Goal: Obtain resource: Download file/media

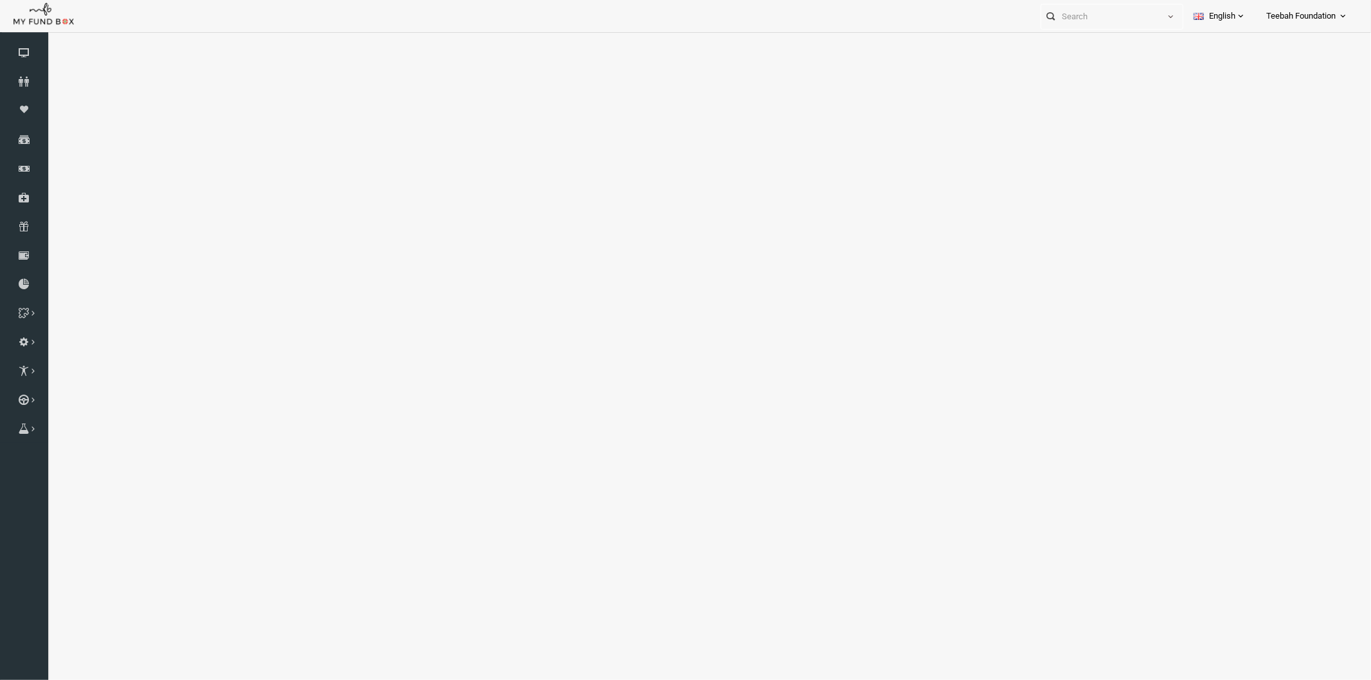
select select "100"
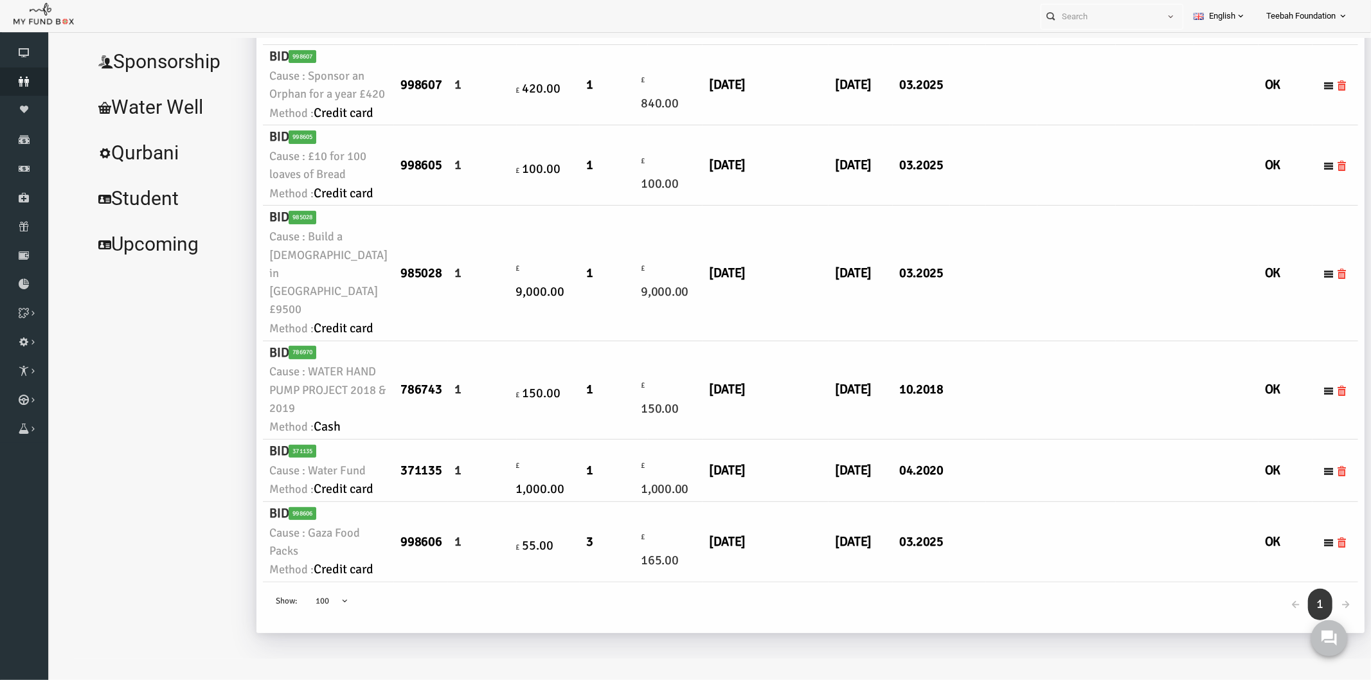
click at [21, 80] on icon at bounding box center [24, 82] width 48 height 10
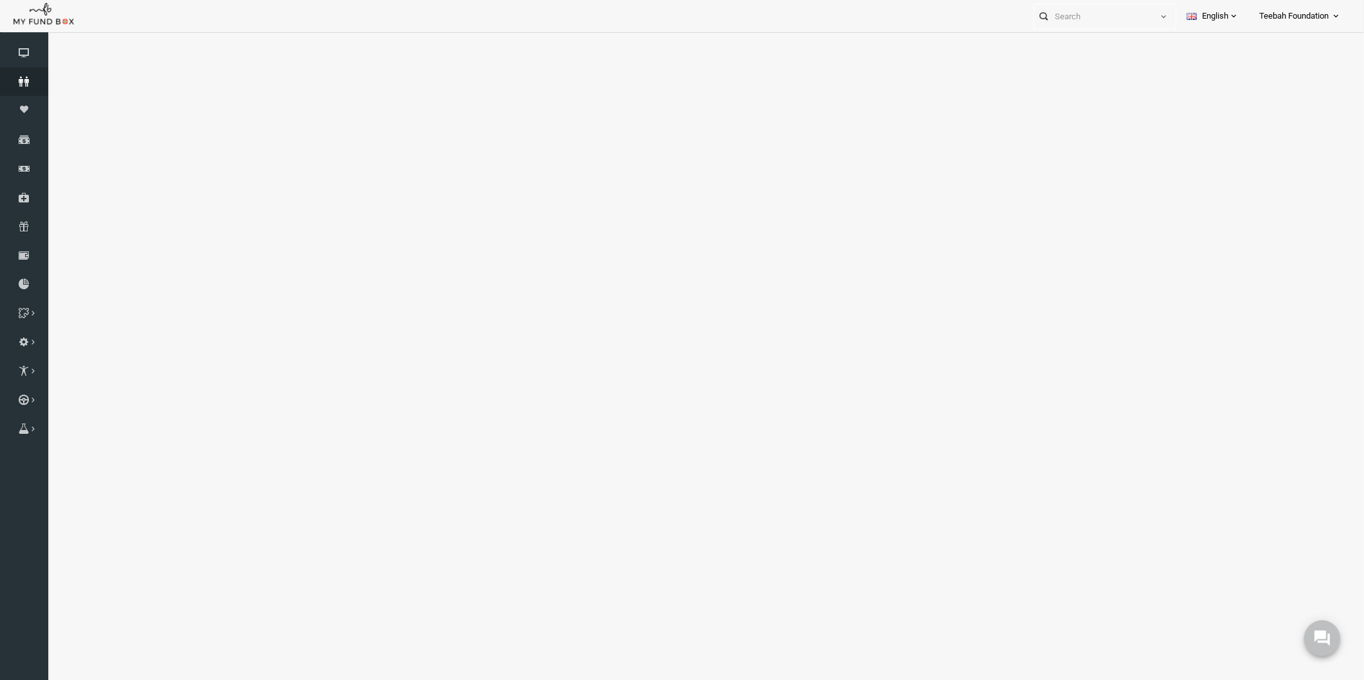
select select "100"
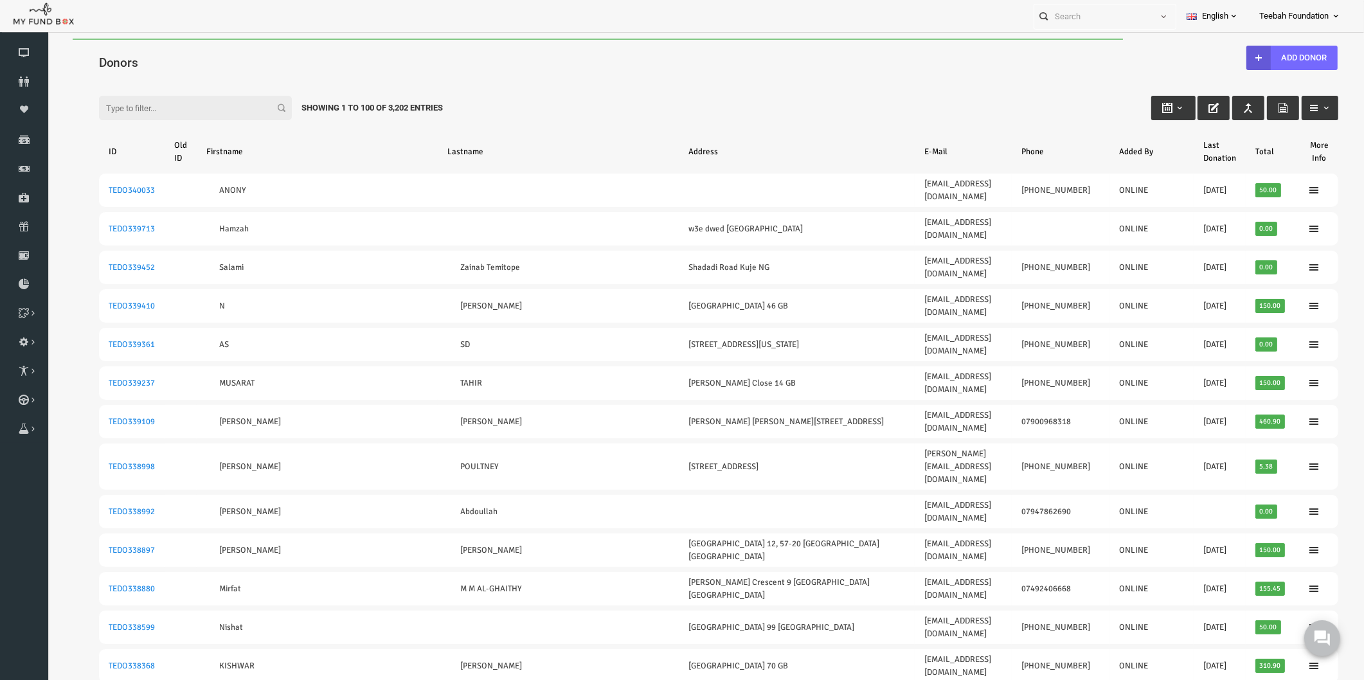
click at [703, 90] on div "Filter: Showing 1 to 100 of 3,202 Entries" at bounding box center [692, 95] width 1265 height 35
click at [173, 50] on div "Donors" at bounding box center [692, 61] width 1265 height 44
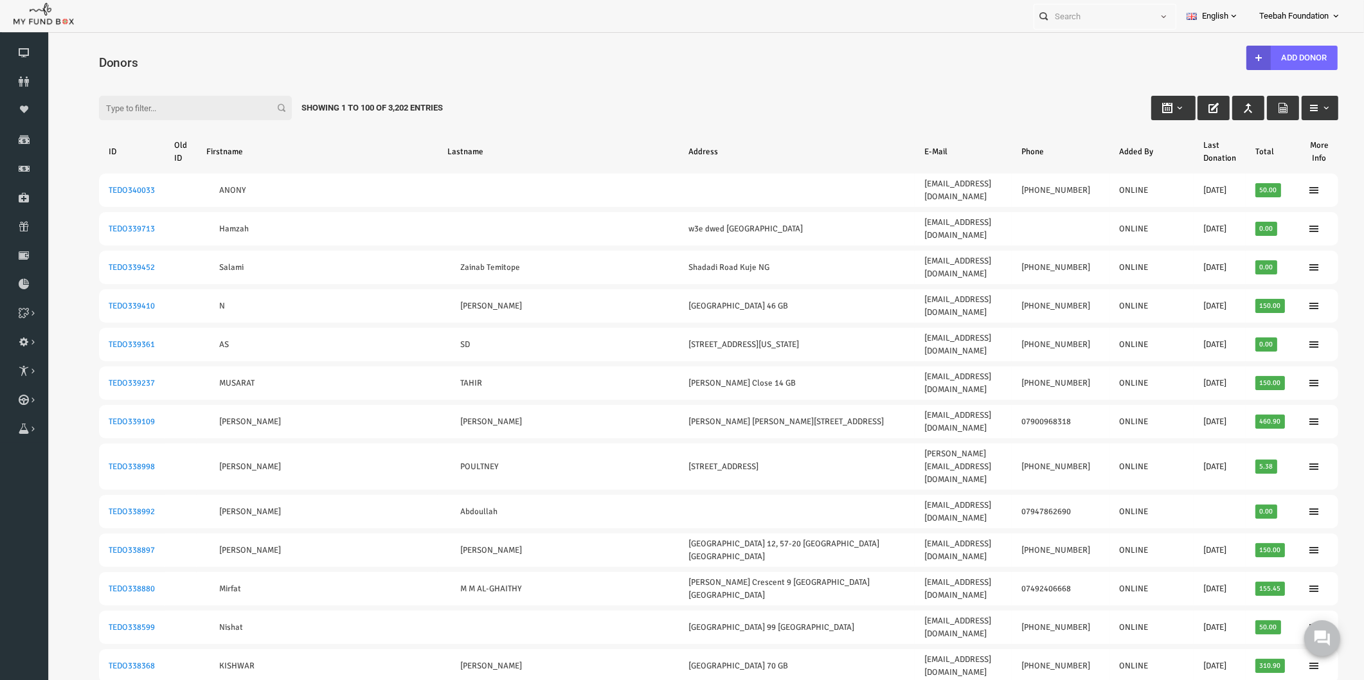
click at [543, 87] on div "Filter: Showing 1 to 100 of 3,202 Entries" at bounding box center [692, 95] width 1265 height 35
click at [95, 104] on input "Filter:" at bounding box center [169, 108] width 193 height 24
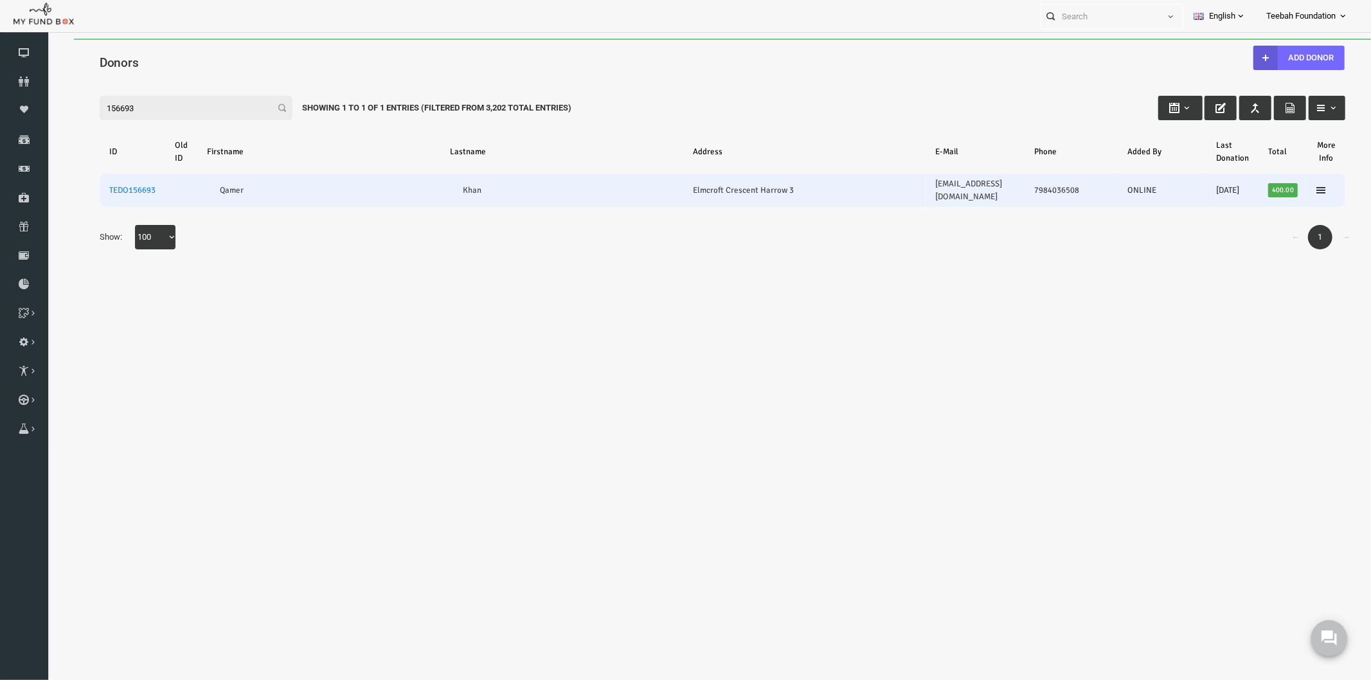
type input "156693"
click at [104, 177] on td "TEDO156693" at bounding box center [106, 189] width 66 height 33
click at [106, 185] on link "TEDO156693" at bounding box center [105, 190] width 46 height 10
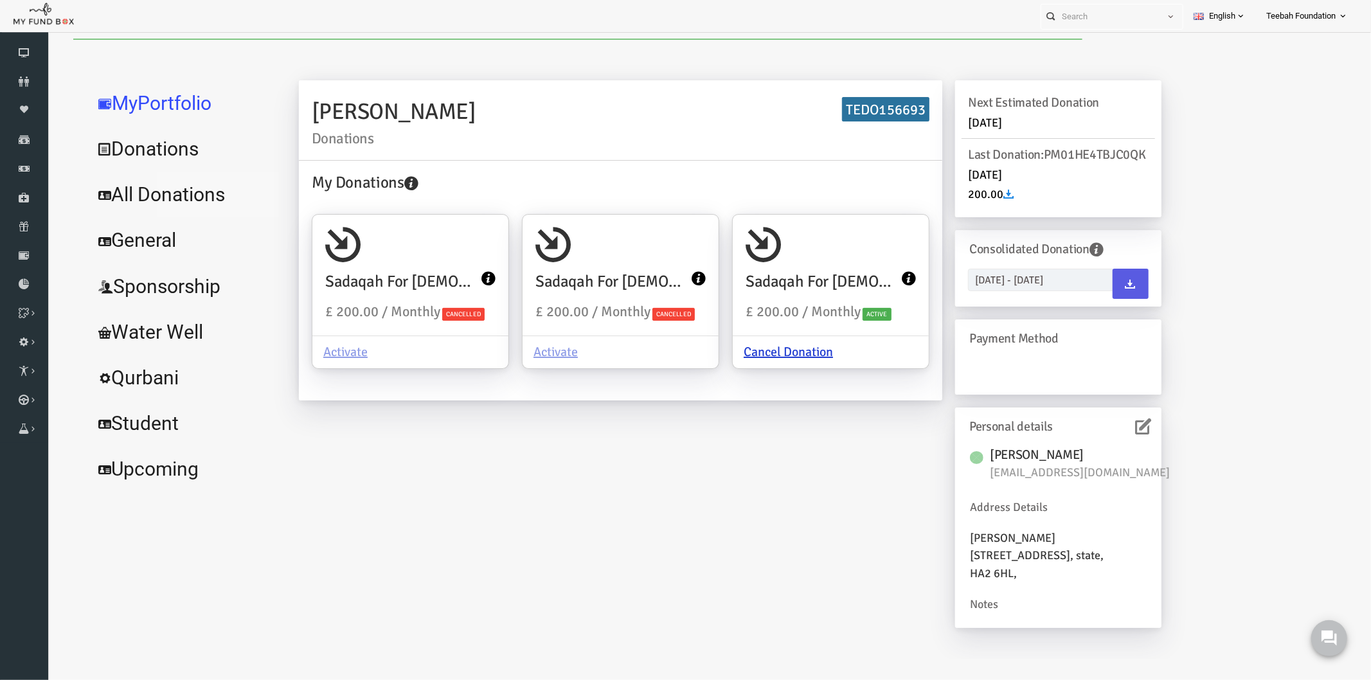
click at [163, 194] on link "All Donations" at bounding box center [156, 194] width 193 height 46
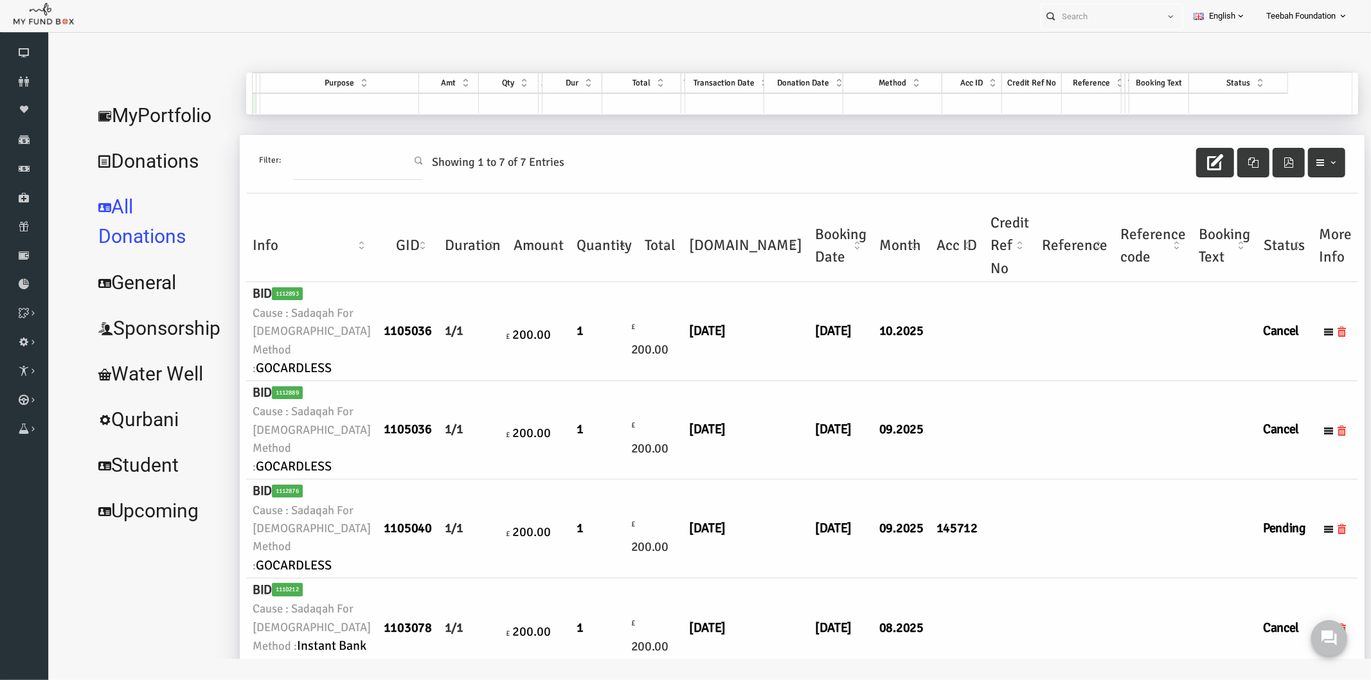
click at [957, 411] on td at bounding box center [982, 430] width 51 height 98
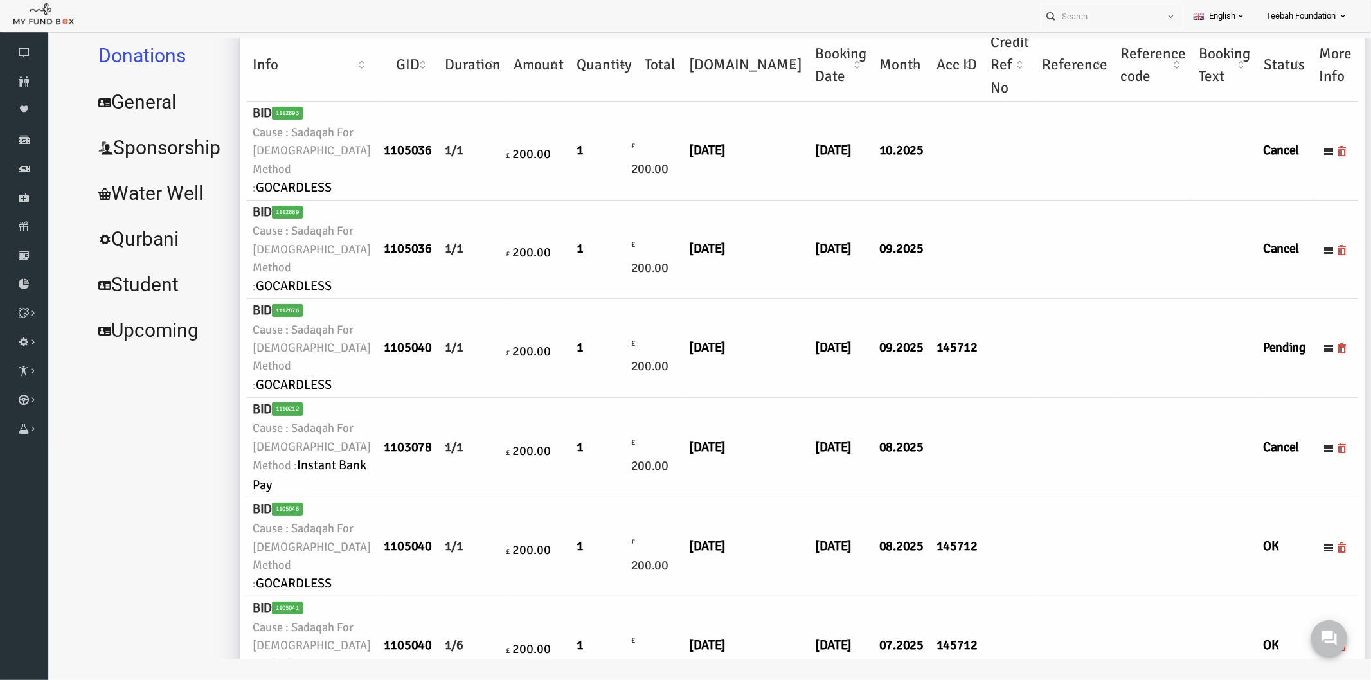
scroll to position [214, 0]
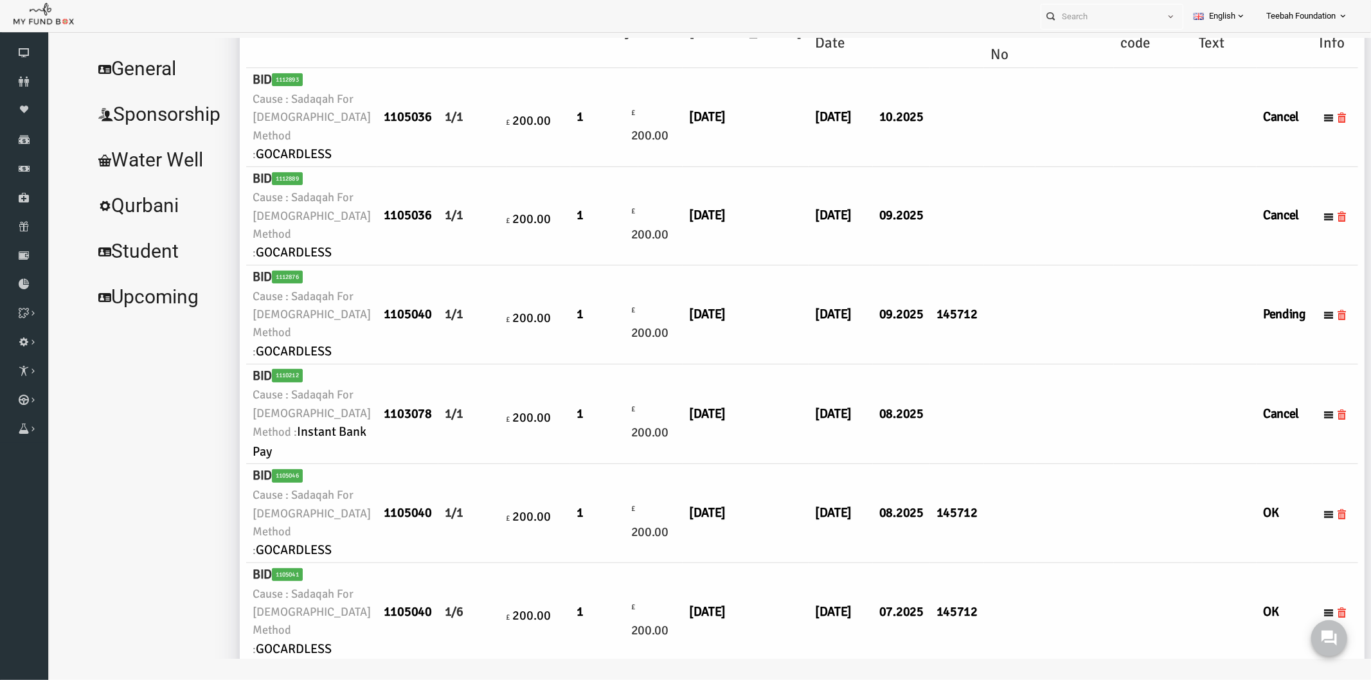
drag, startPoint x: 682, startPoint y: 351, endPoint x: 727, endPoint y: 354, distance: 45.1
click at [727, 354] on td "[DATE]" at bounding box center [719, 314] width 126 height 98
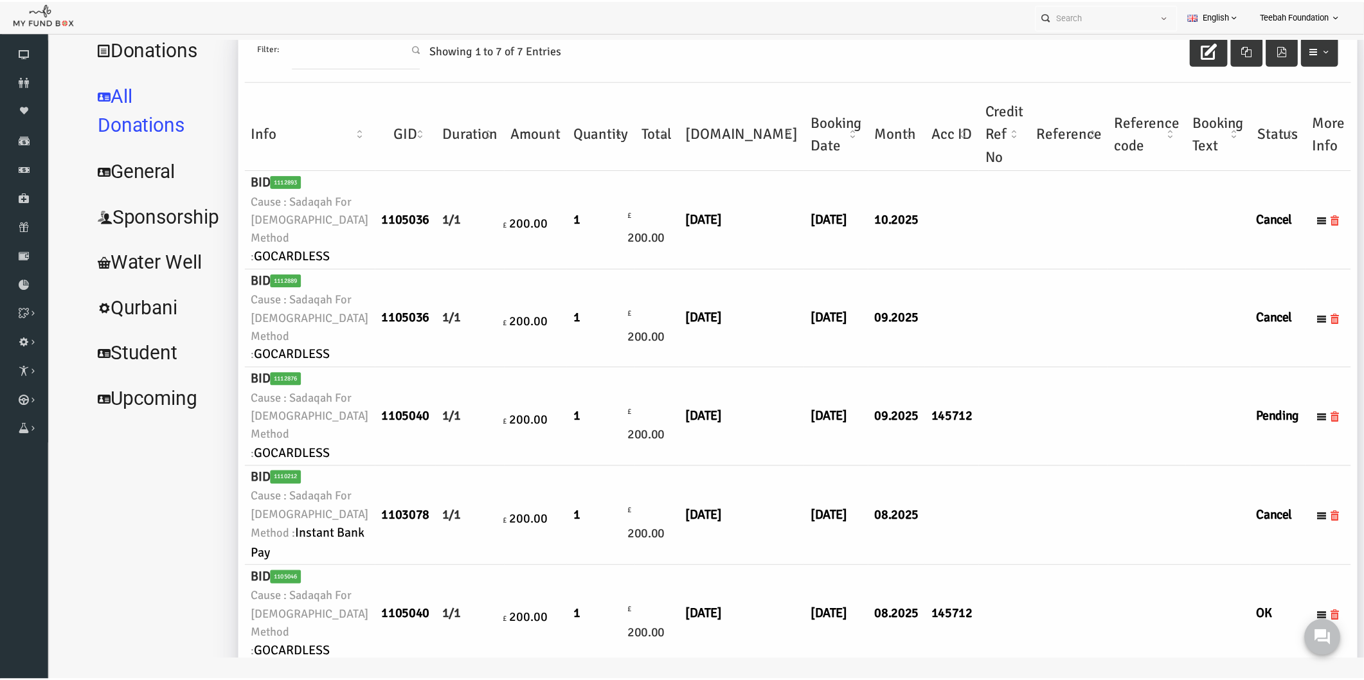
scroll to position [0, 0]
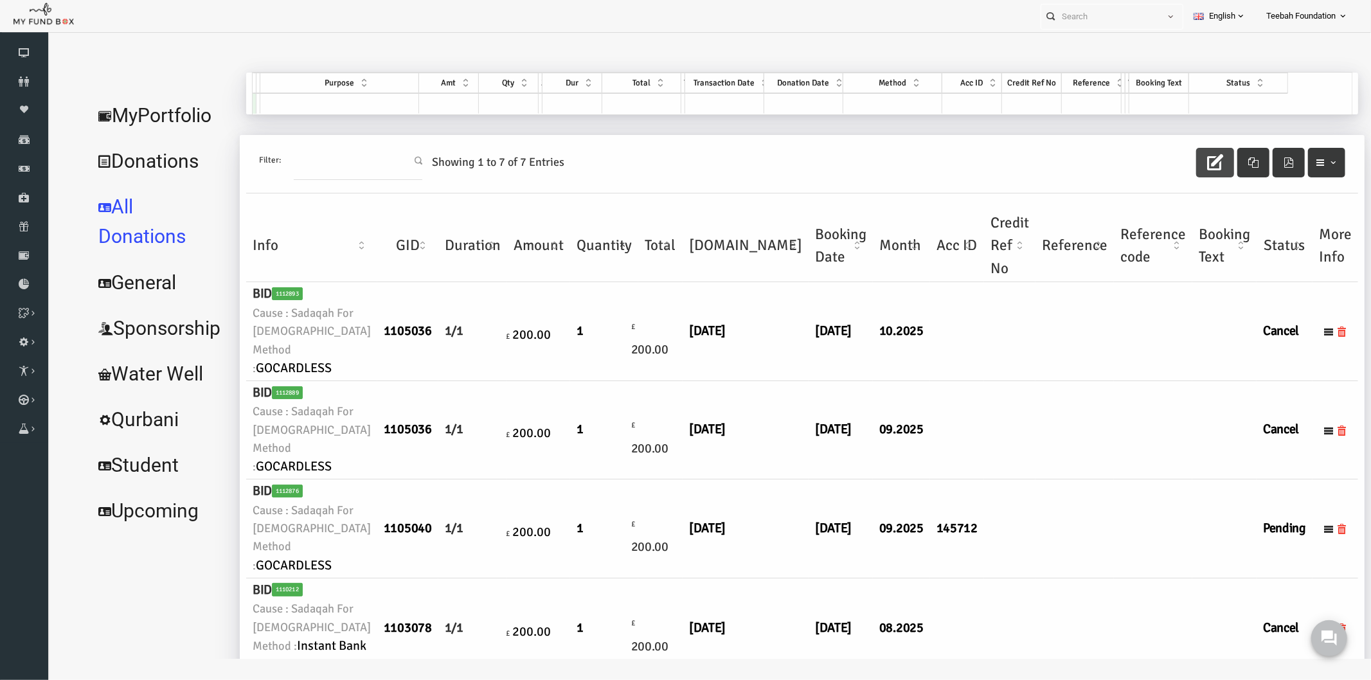
click at [1180, 163] on icon "button" at bounding box center [1188, 162] width 16 height 16
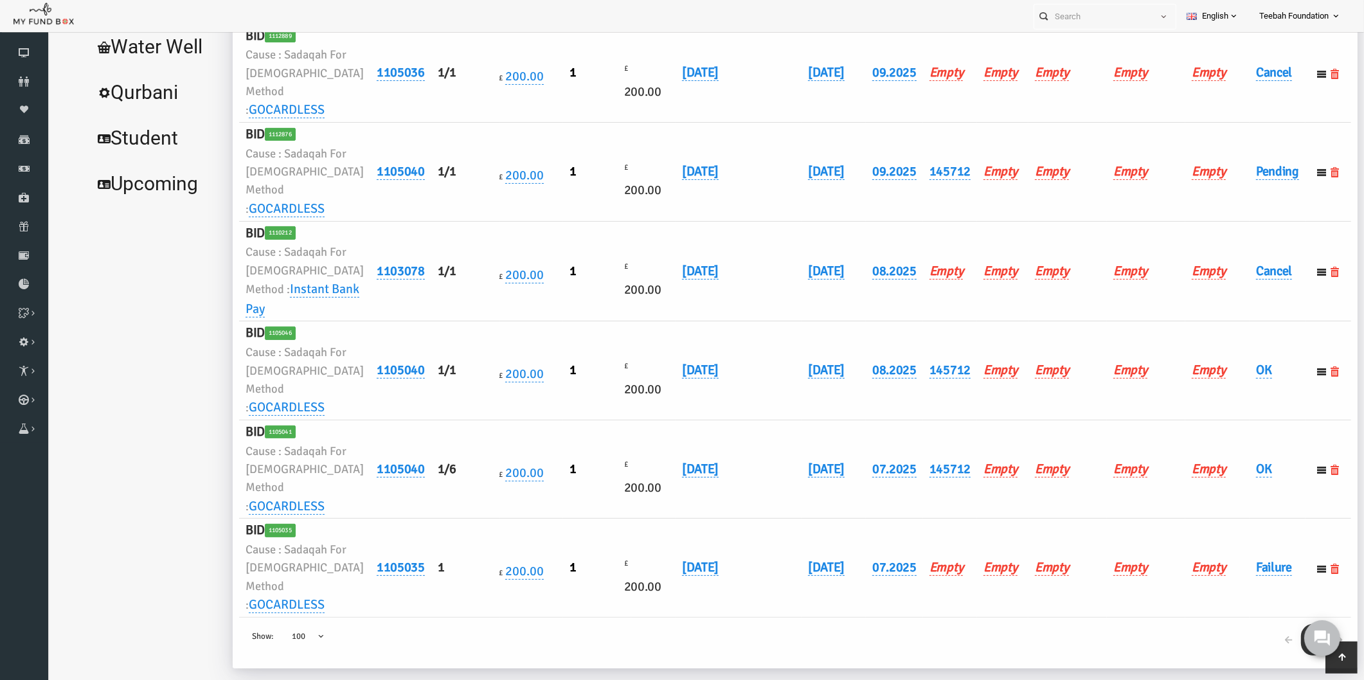
scroll to position [505, 0]
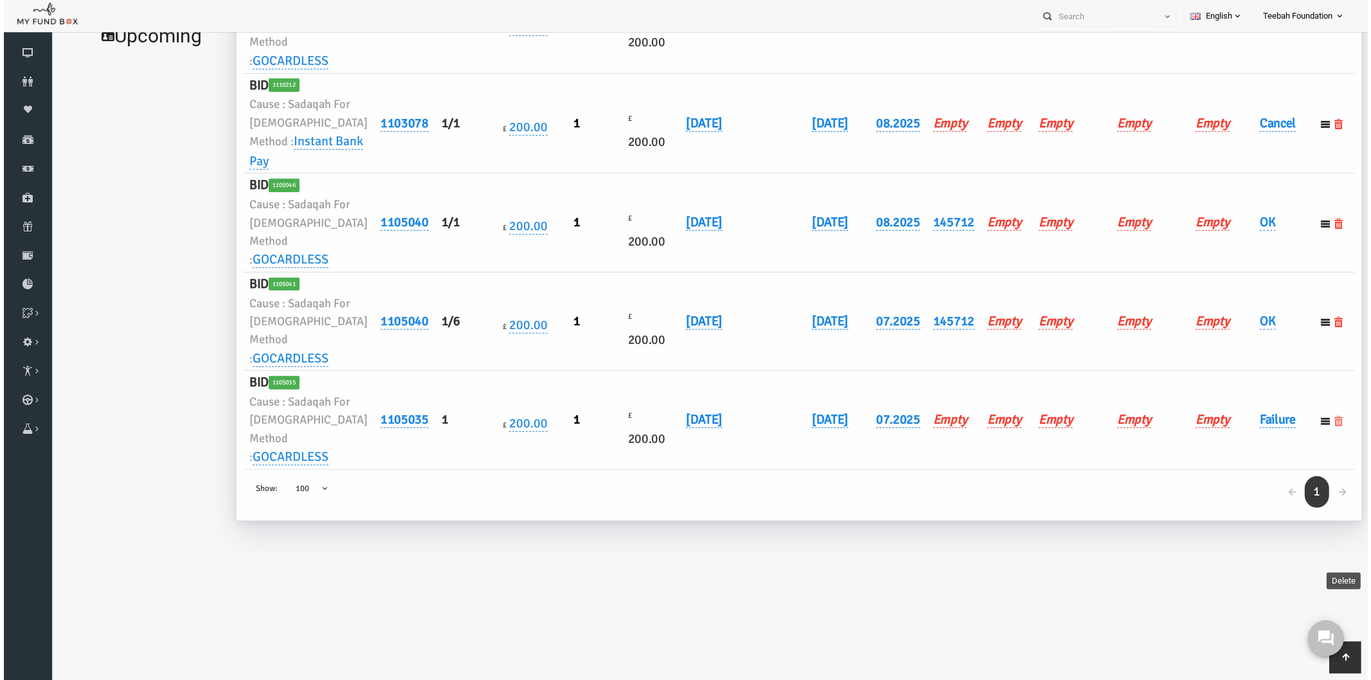
click at [1307, 427] on icon at bounding box center [1312, 422] width 10 height 10
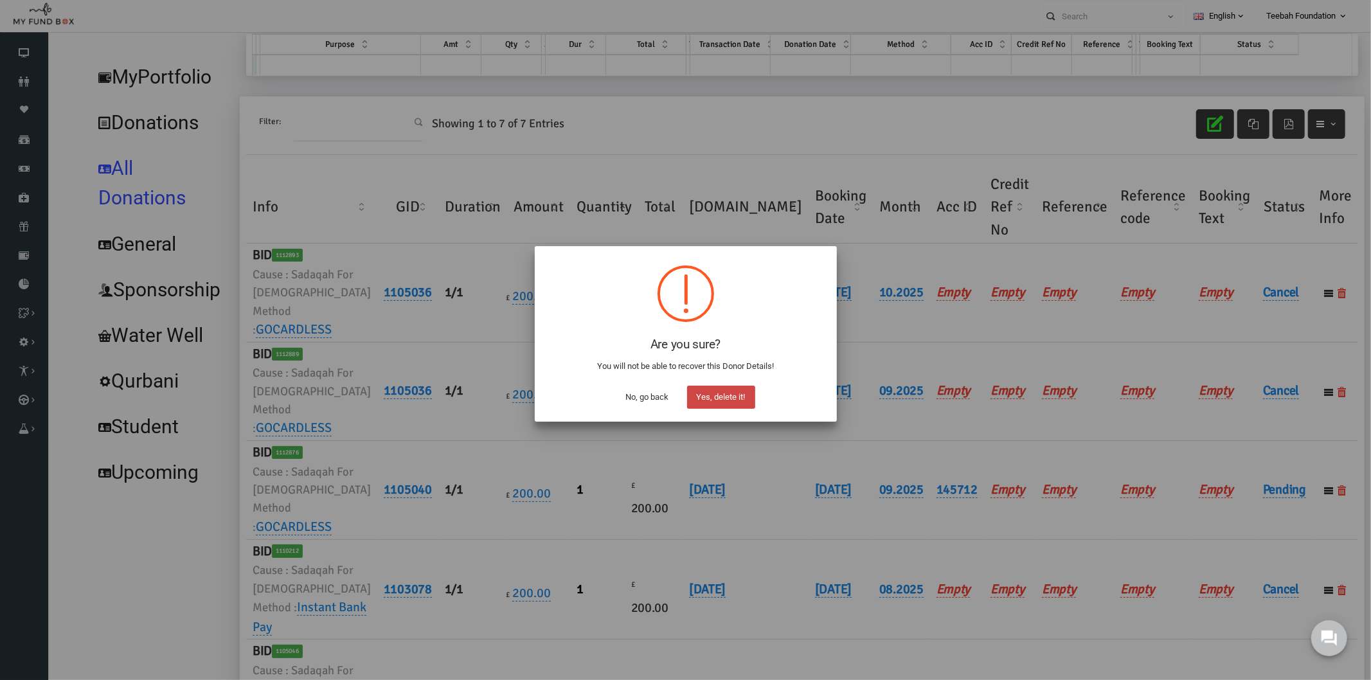
click at [741, 395] on button "Yes, delete it!" at bounding box center [721, 397] width 68 height 23
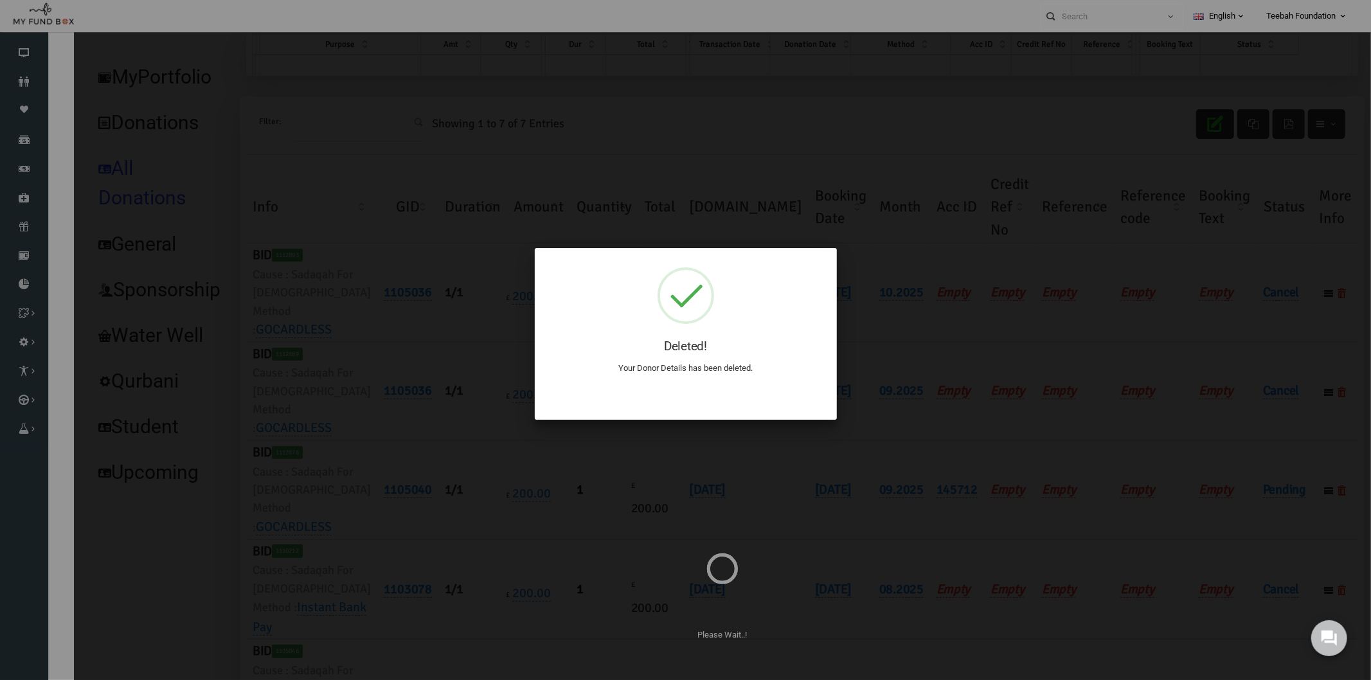
click at [718, 394] on div "Deleted! Your Donor Details has been deleted. ! Not valid! Cancel OK" at bounding box center [686, 334] width 302 height 172
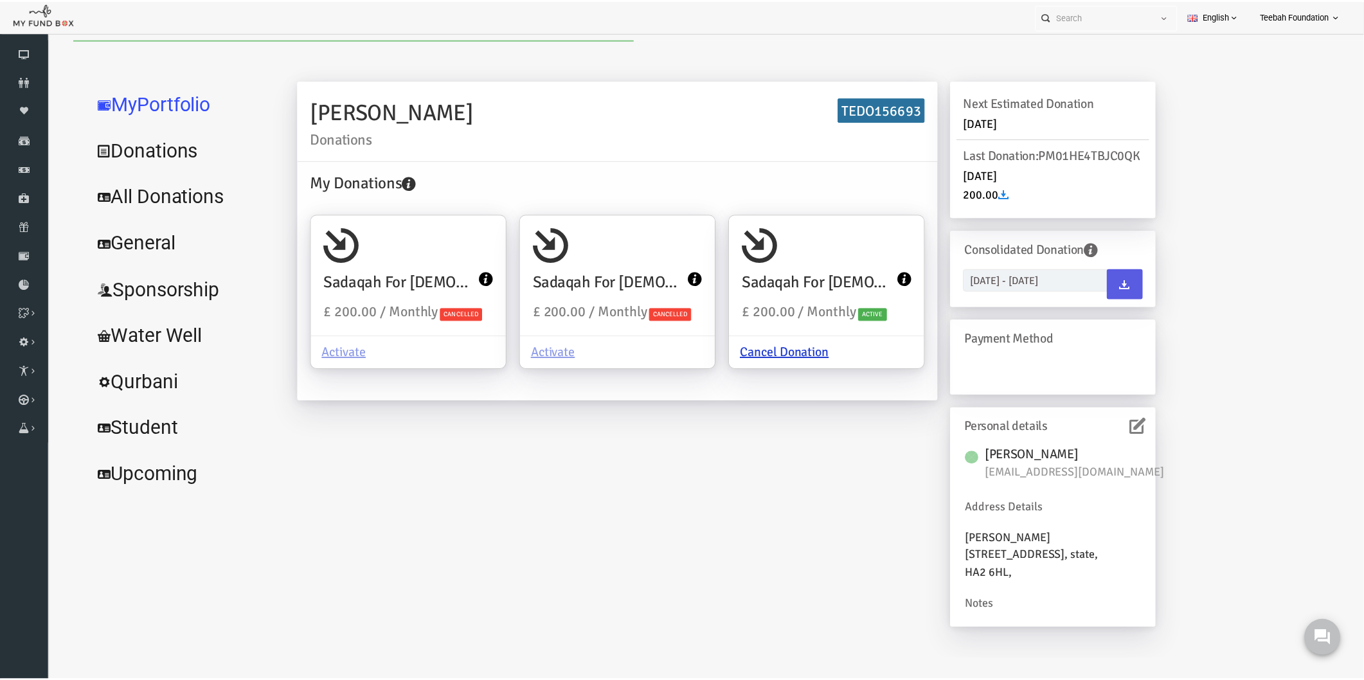
scroll to position [0, 0]
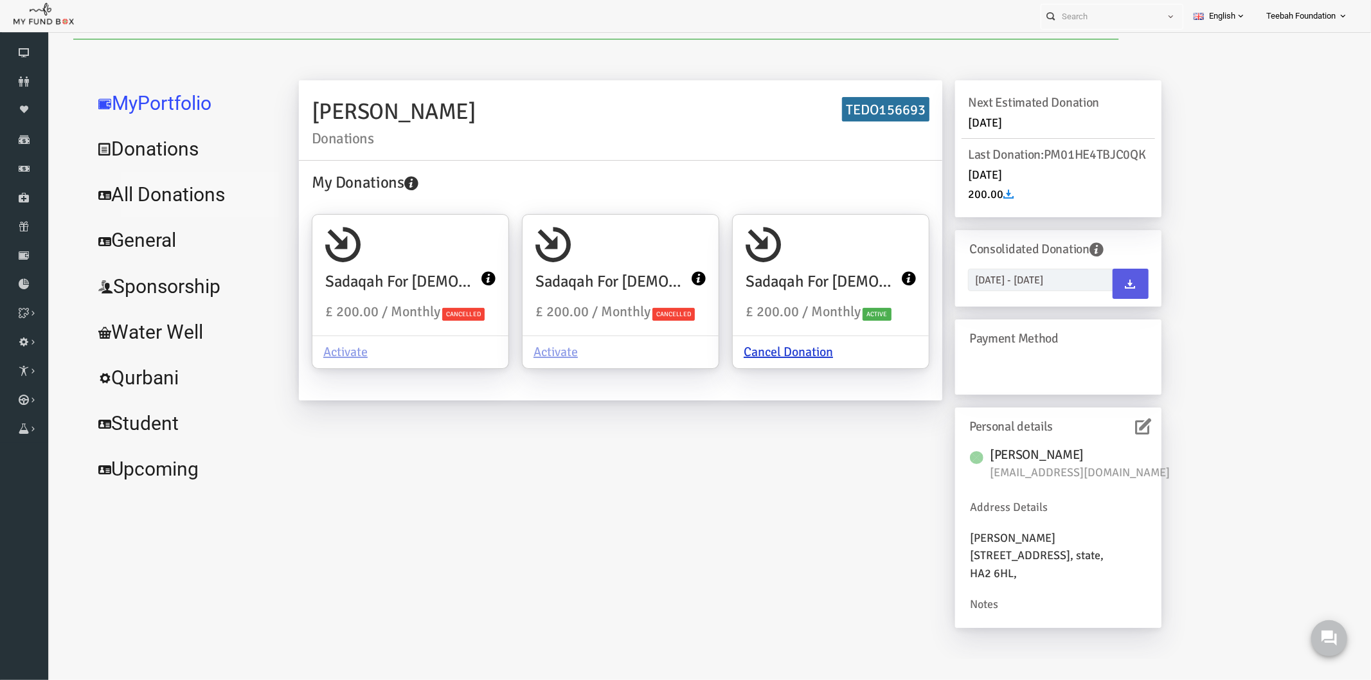
click at [127, 195] on link "All Donations" at bounding box center [156, 194] width 193 height 46
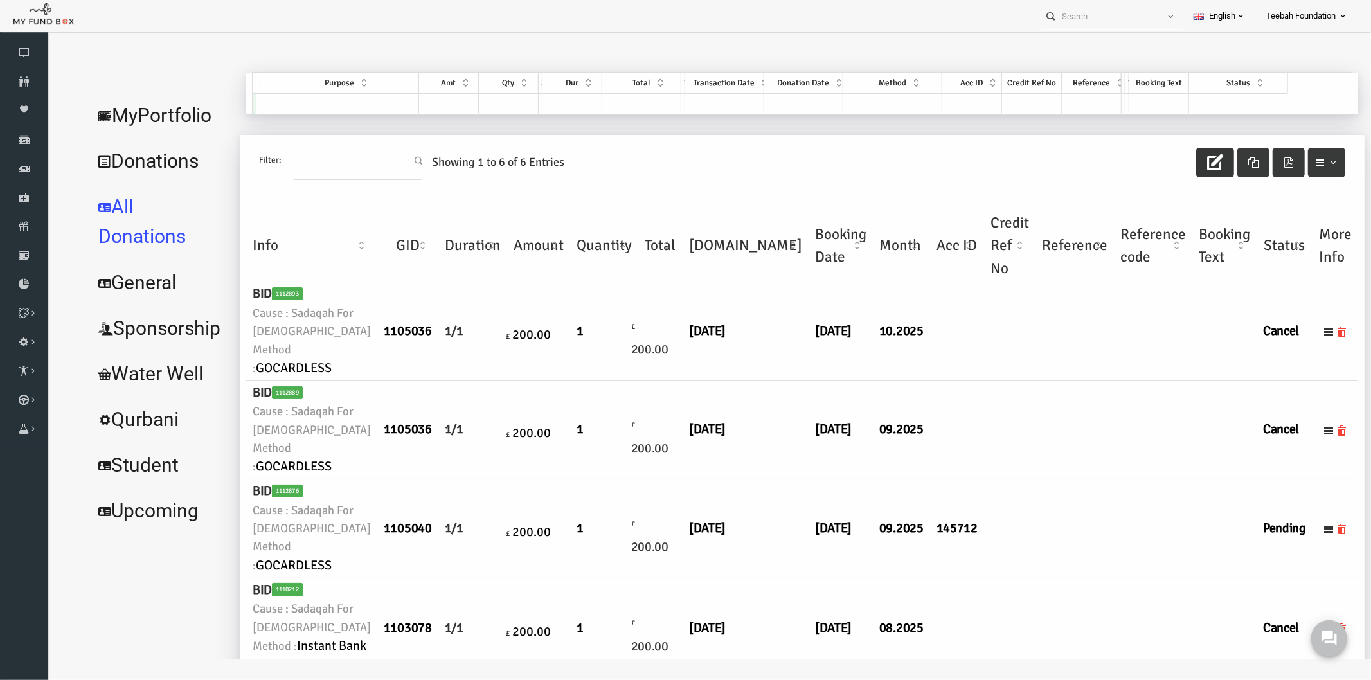
click at [1180, 161] on icon "button" at bounding box center [1188, 162] width 16 height 16
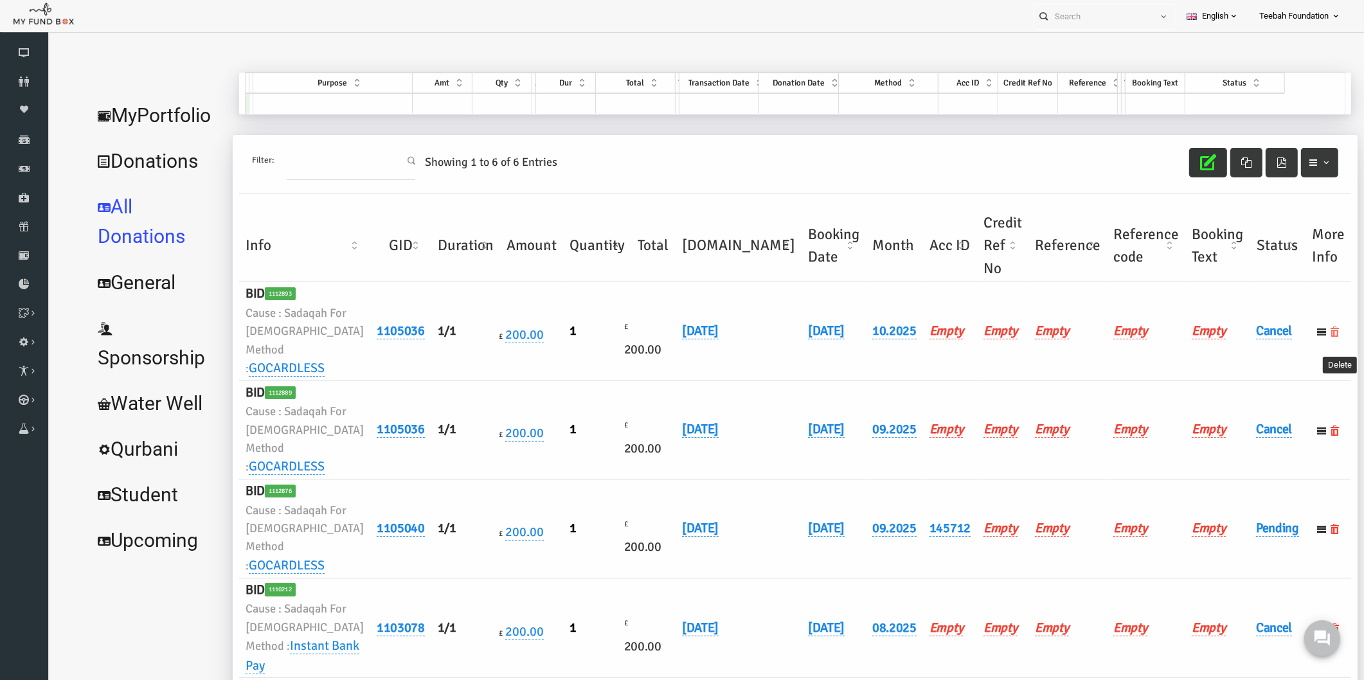
click at [1305, 337] on icon at bounding box center [1309, 332] width 10 height 10
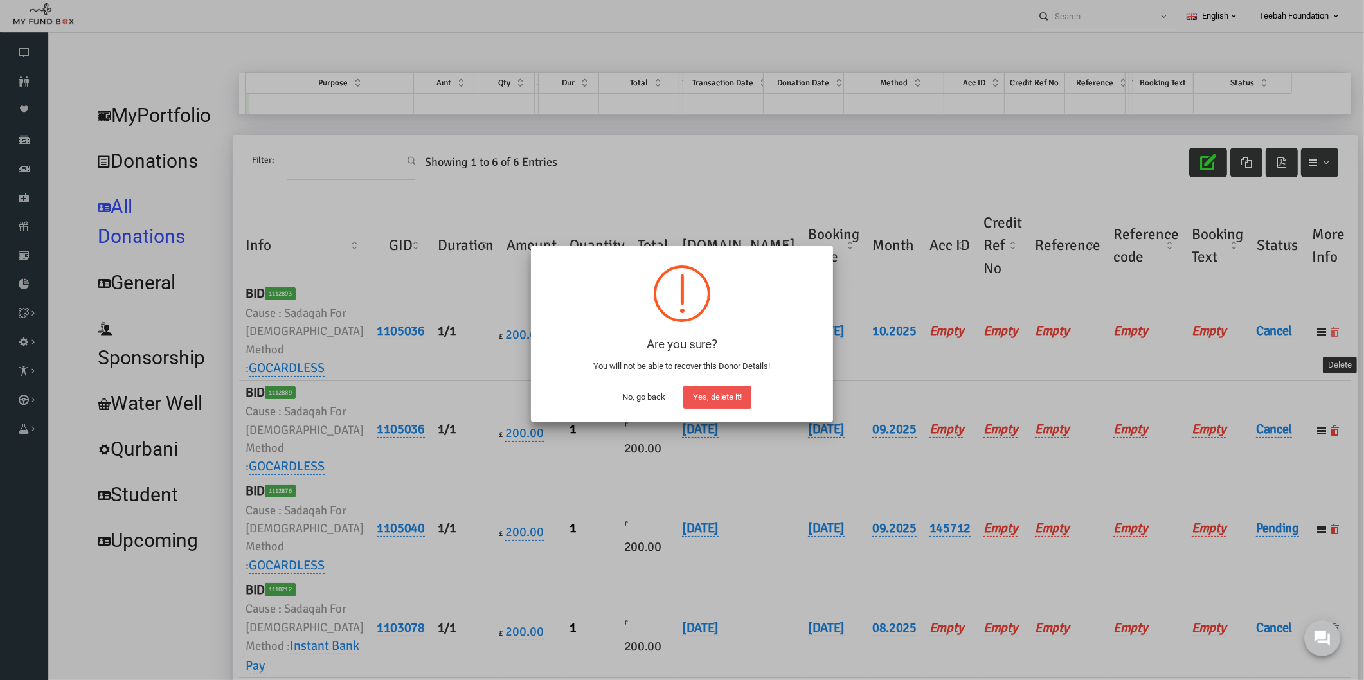
scroll to position [39, 0]
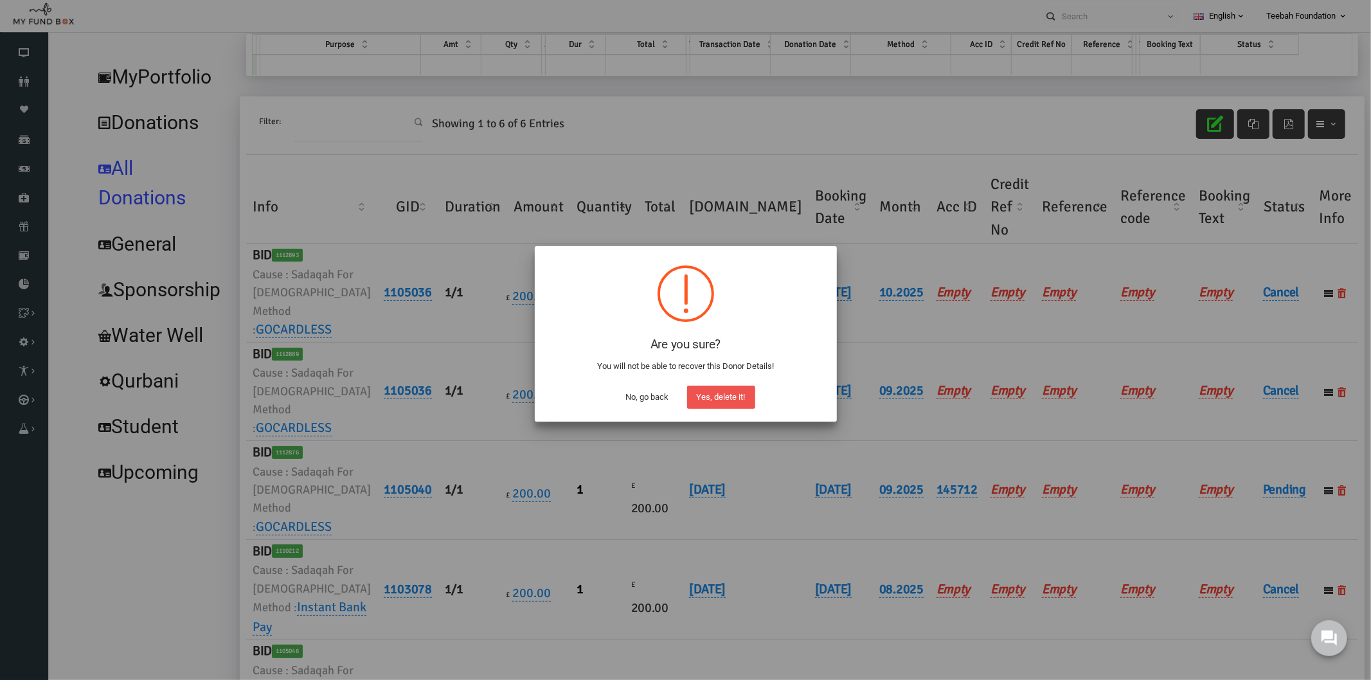
click at [691, 397] on button "Yes, delete it!" at bounding box center [721, 397] width 68 height 23
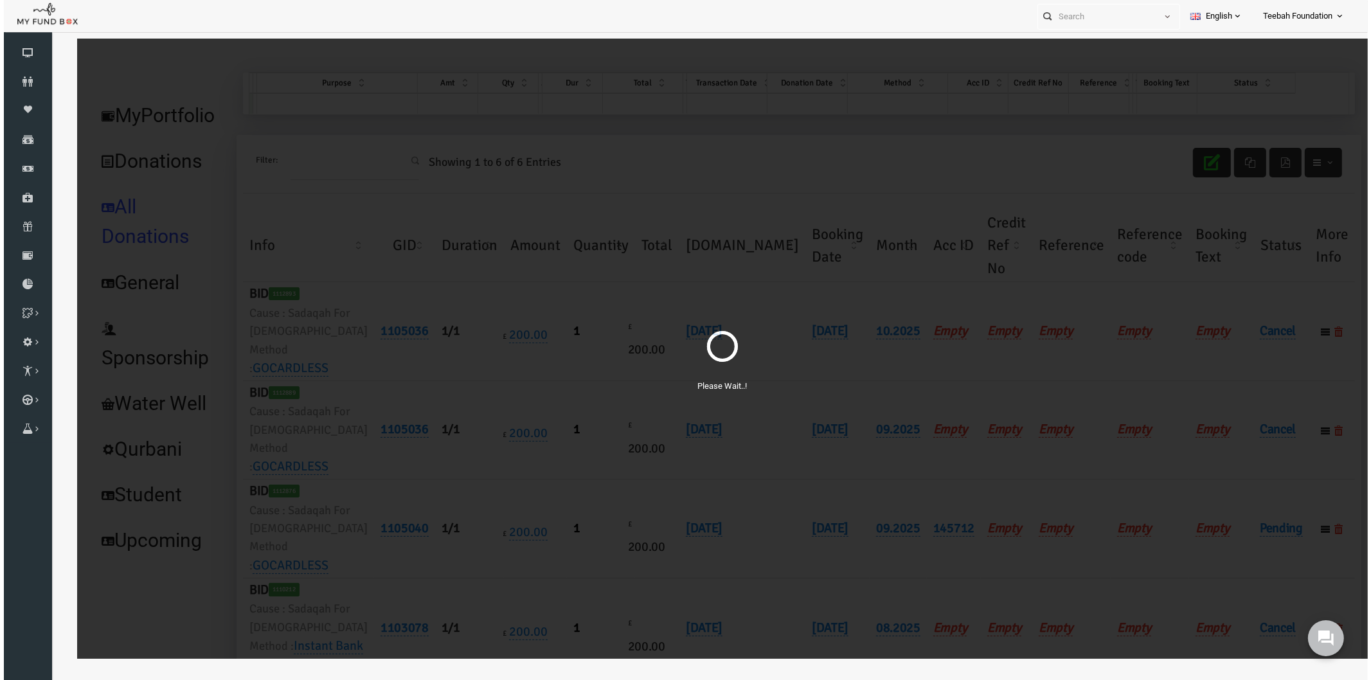
scroll to position [0, 0]
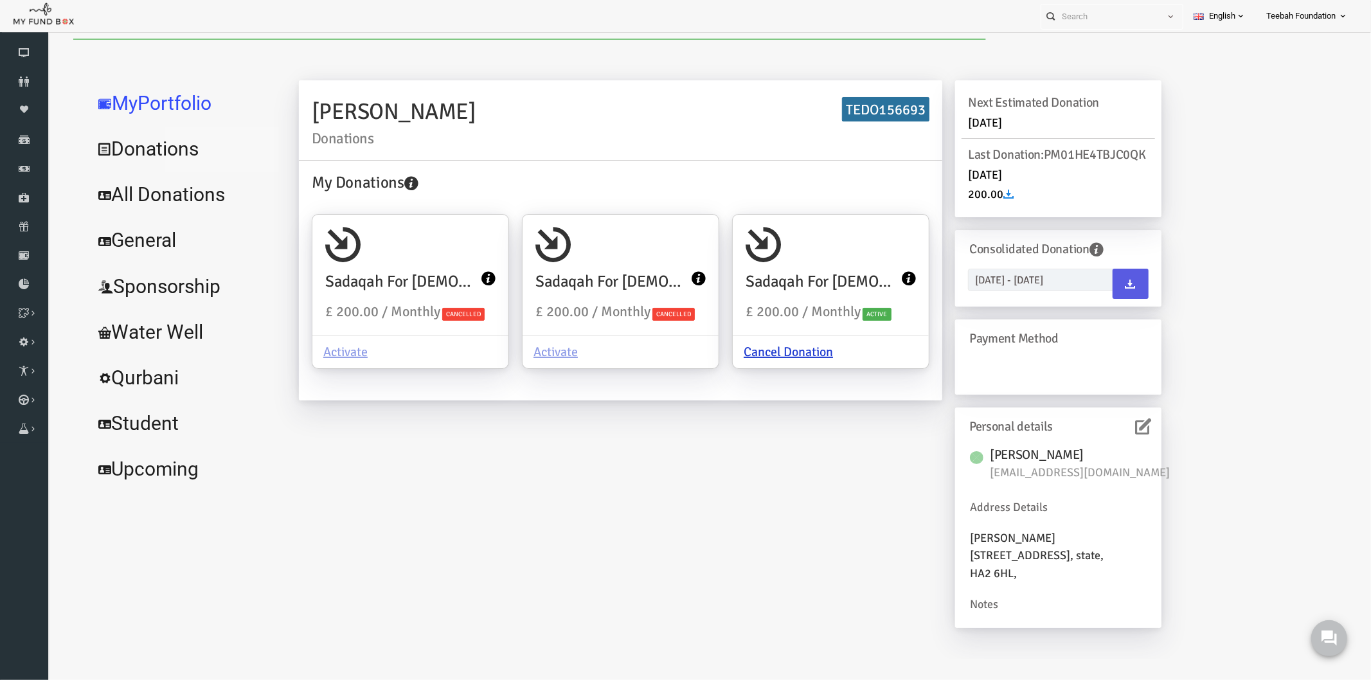
click at [171, 160] on link "Donations" at bounding box center [156, 148] width 193 height 46
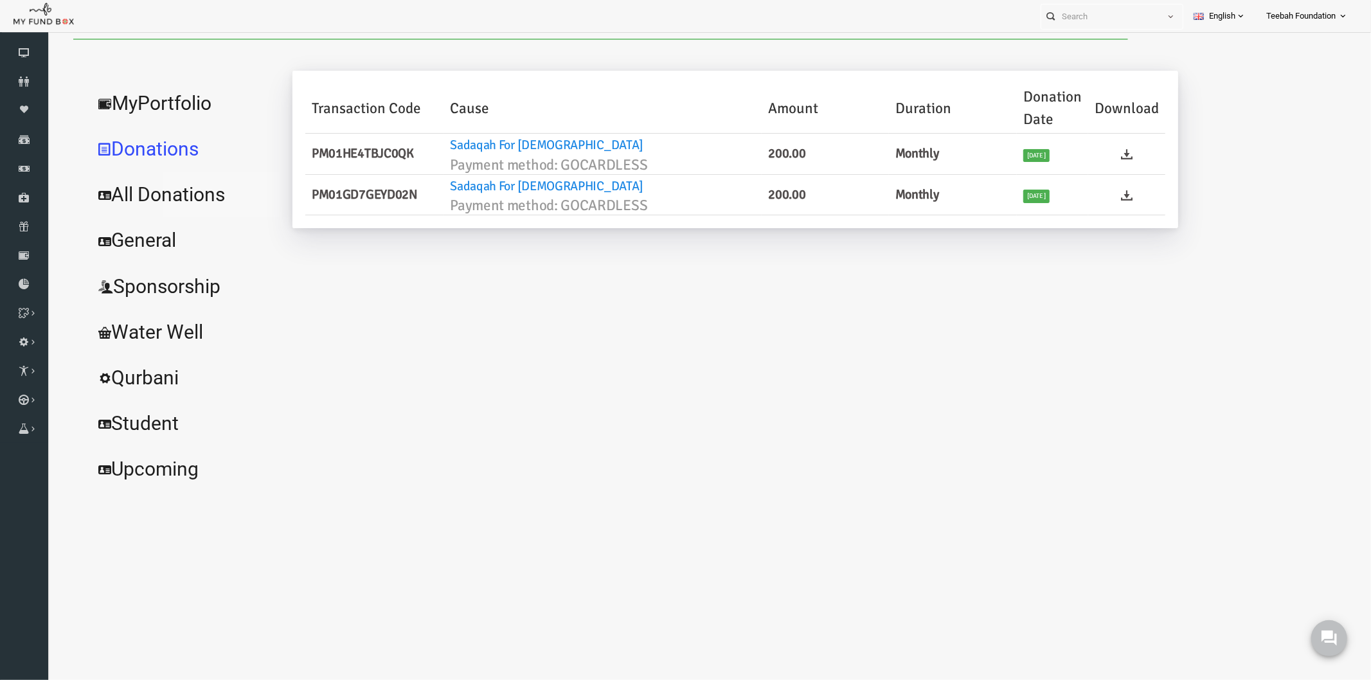
click at [168, 187] on link "All Donations" at bounding box center [156, 194] width 193 height 46
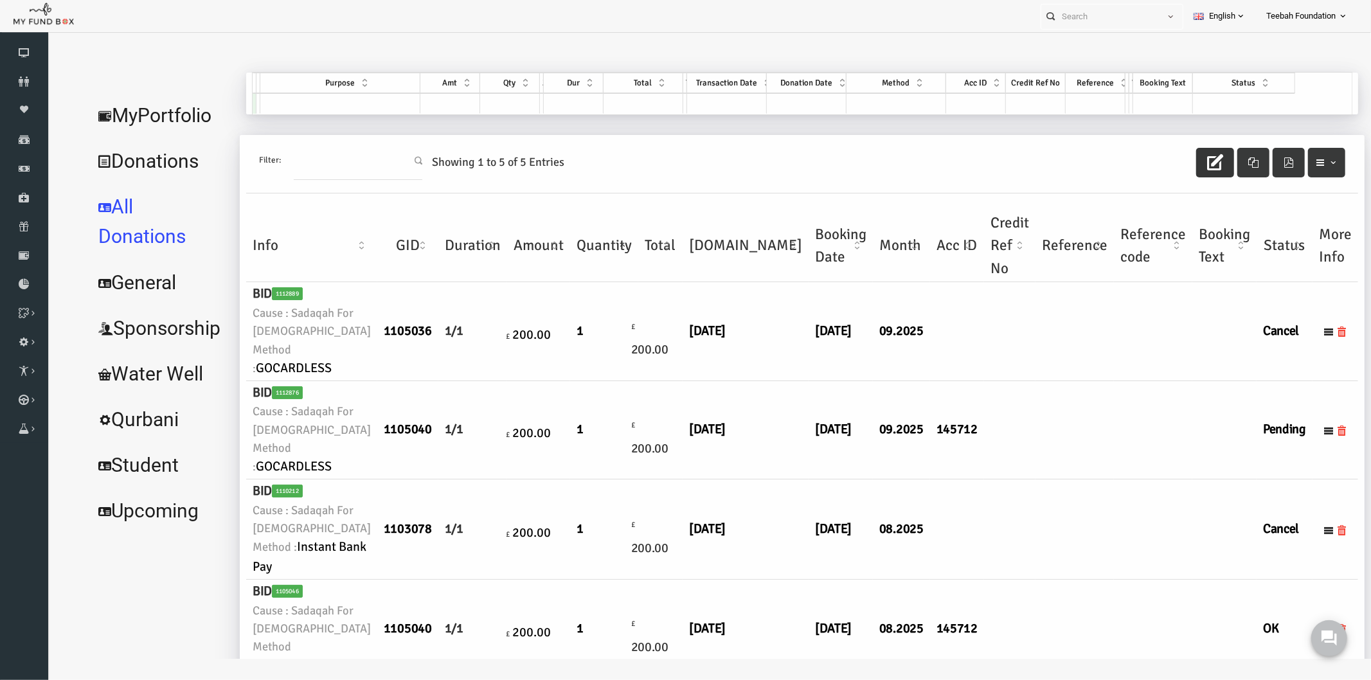
click at [1183, 163] on icon "button" at bounding box center [1188, 162] width 16 height 16
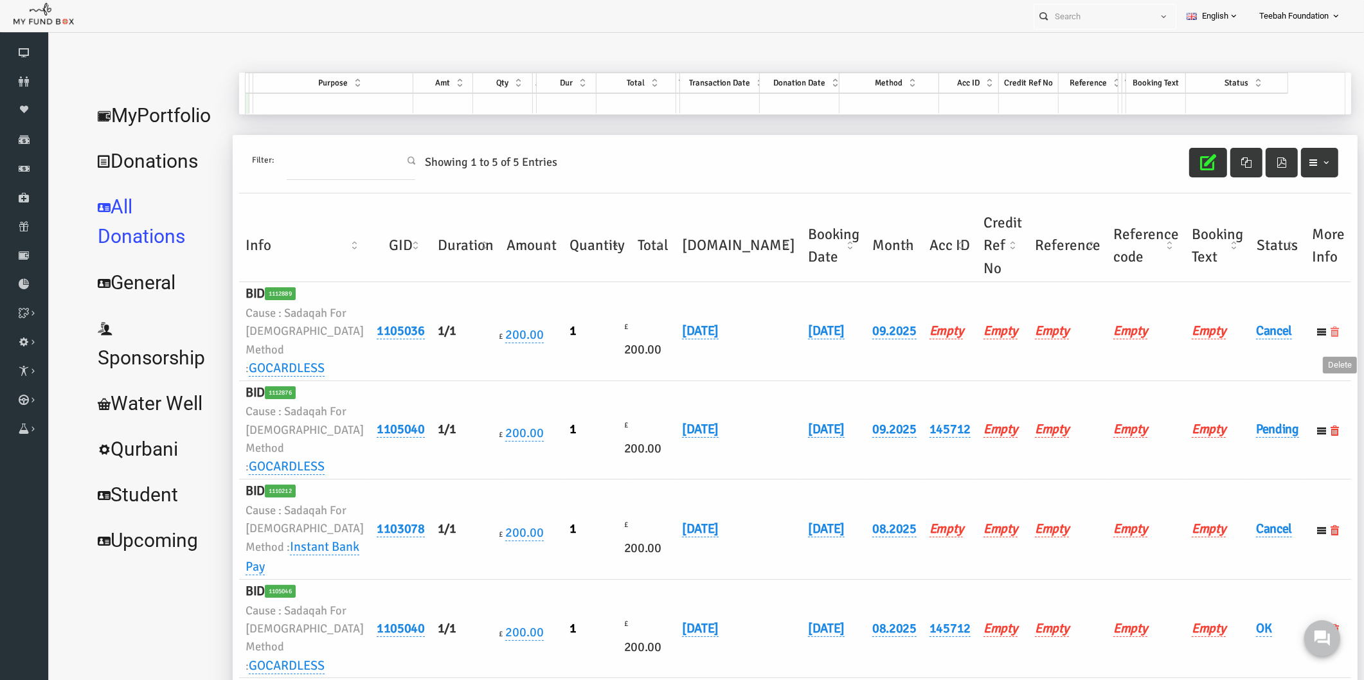
click at [1304, 337] on icon at bounding box center [1309, 332] width 10 height 10
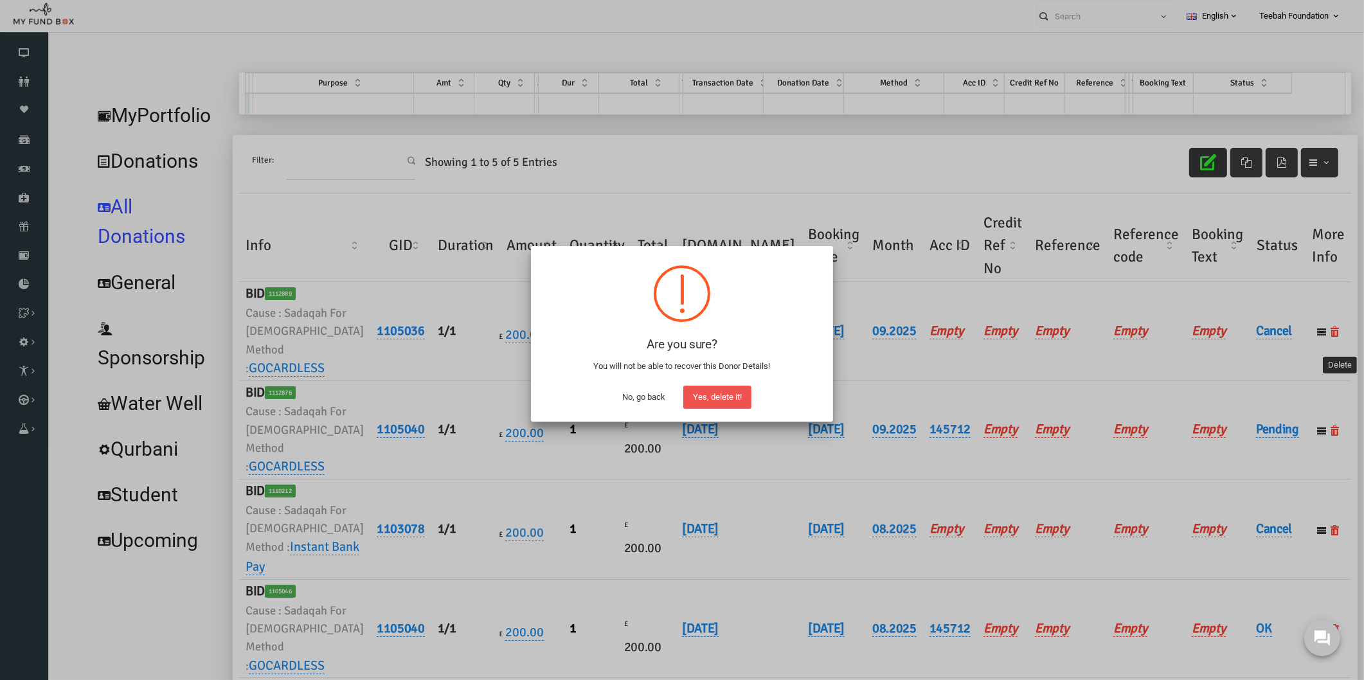
scroll to position [39, 0]
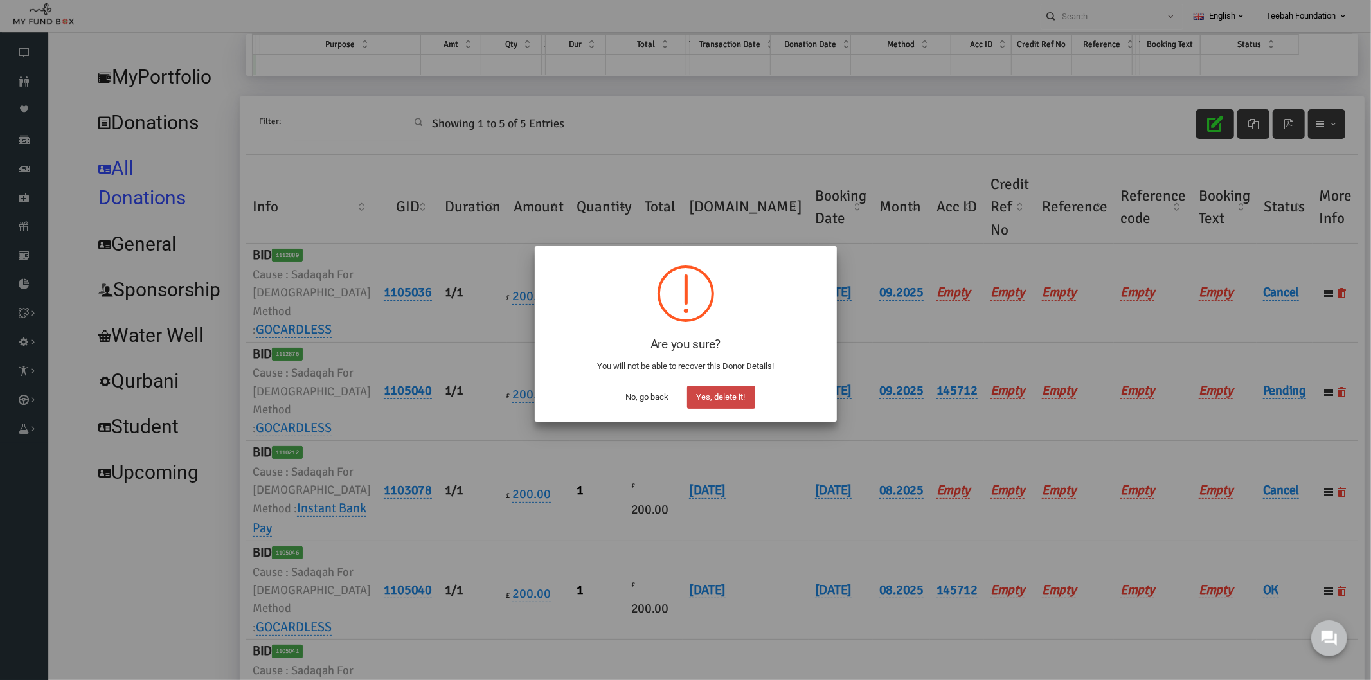
click at [735, 395] on button "Yes, delete it!" at bounding box center [721, 397] width 68 height 23
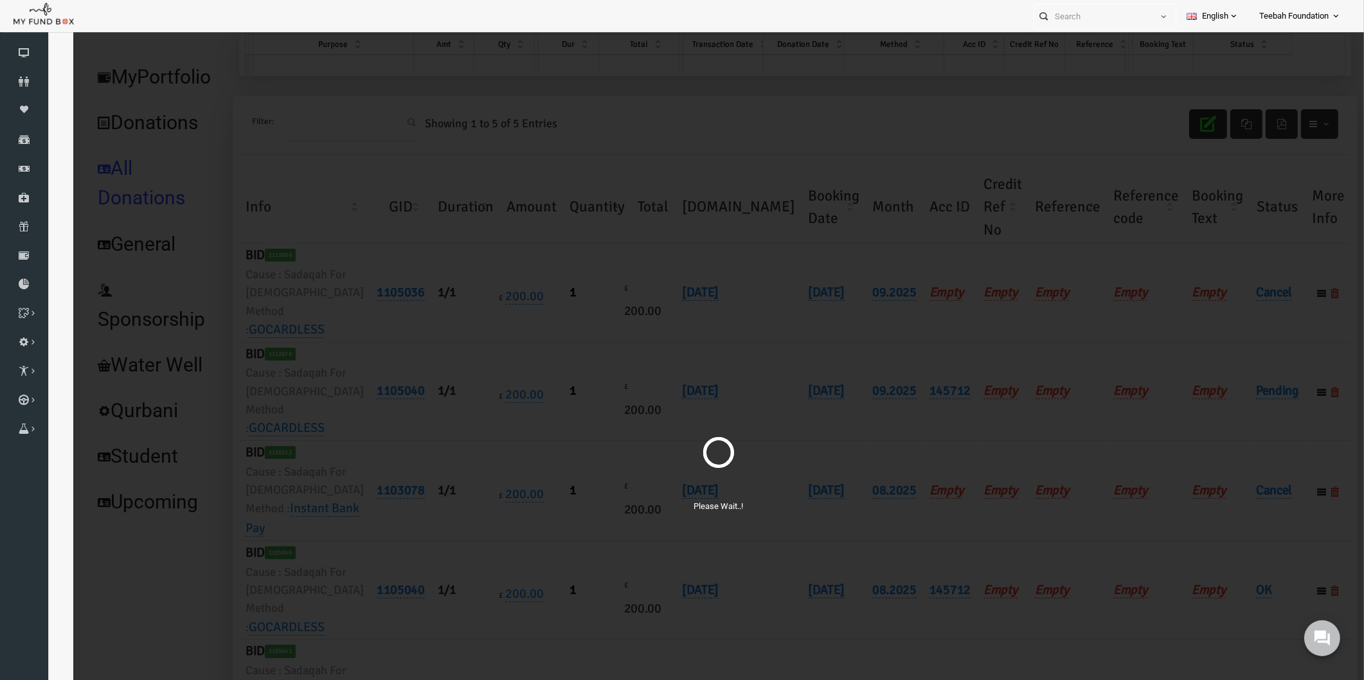
click at [1134, 163] on div "Please Wait..!" at bounding box center [692, 455] width 1291 height 910
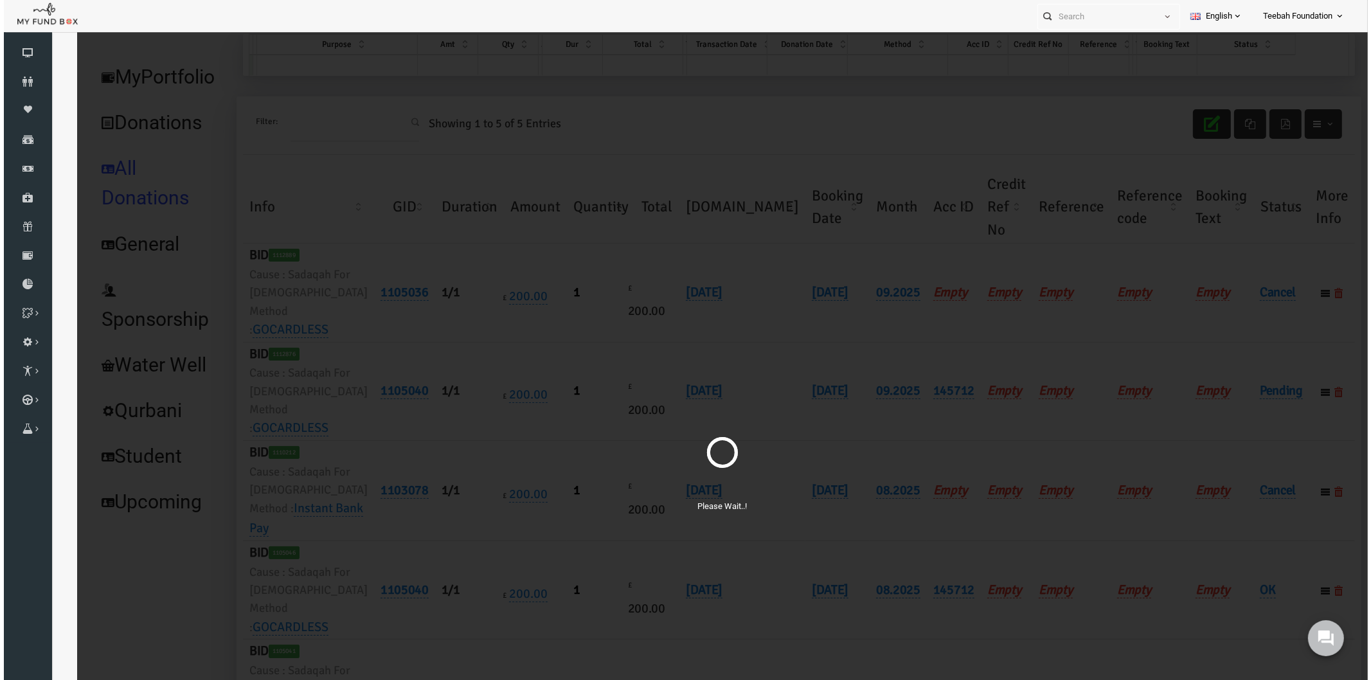
scroll to position [0, 0]
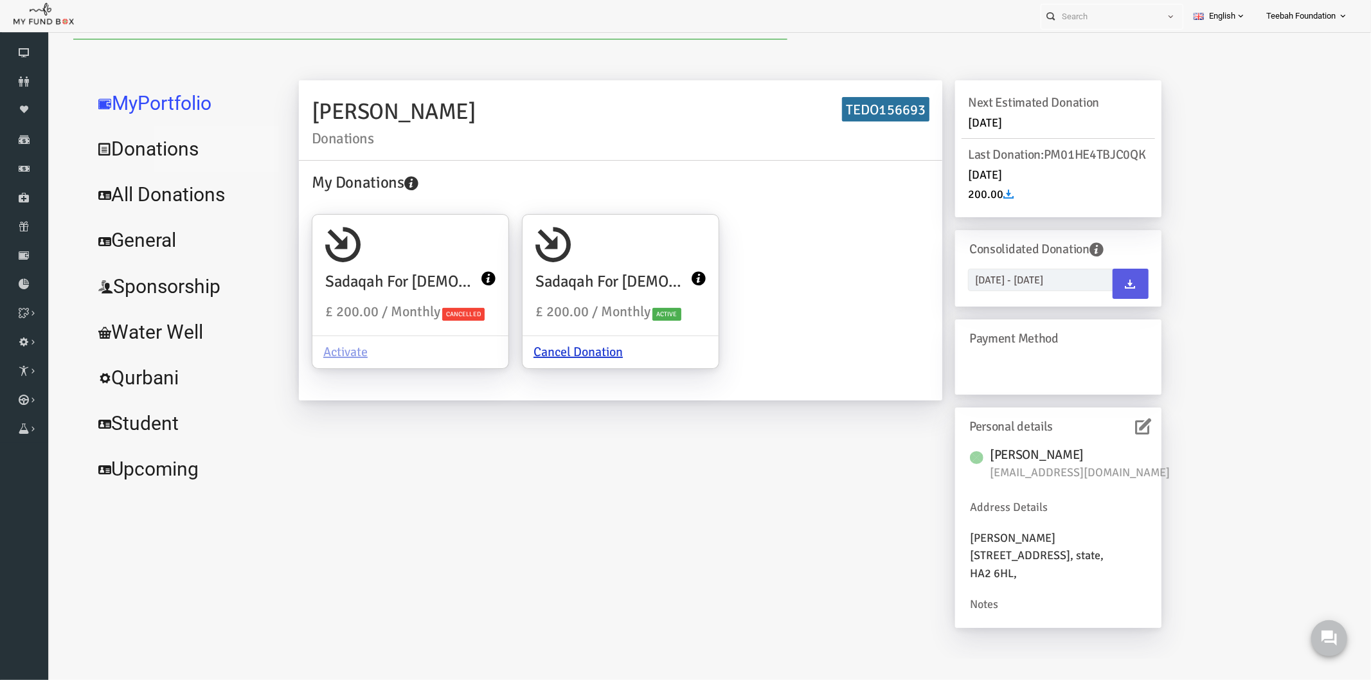
click at [159, 159] on link "Donations" at bounding box center [156, 148] width 193 height 46
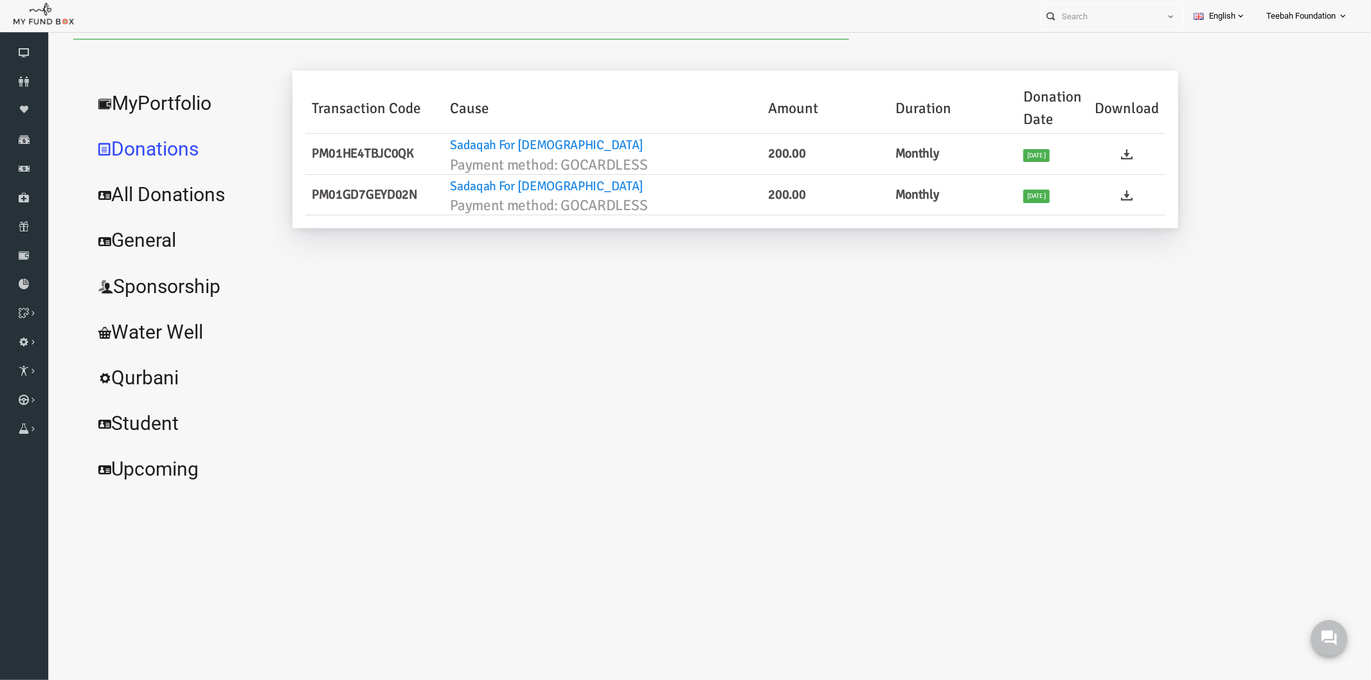
click at [159, 197] on link "All Donations" at bounding box center [156, 194] width 193 height 46
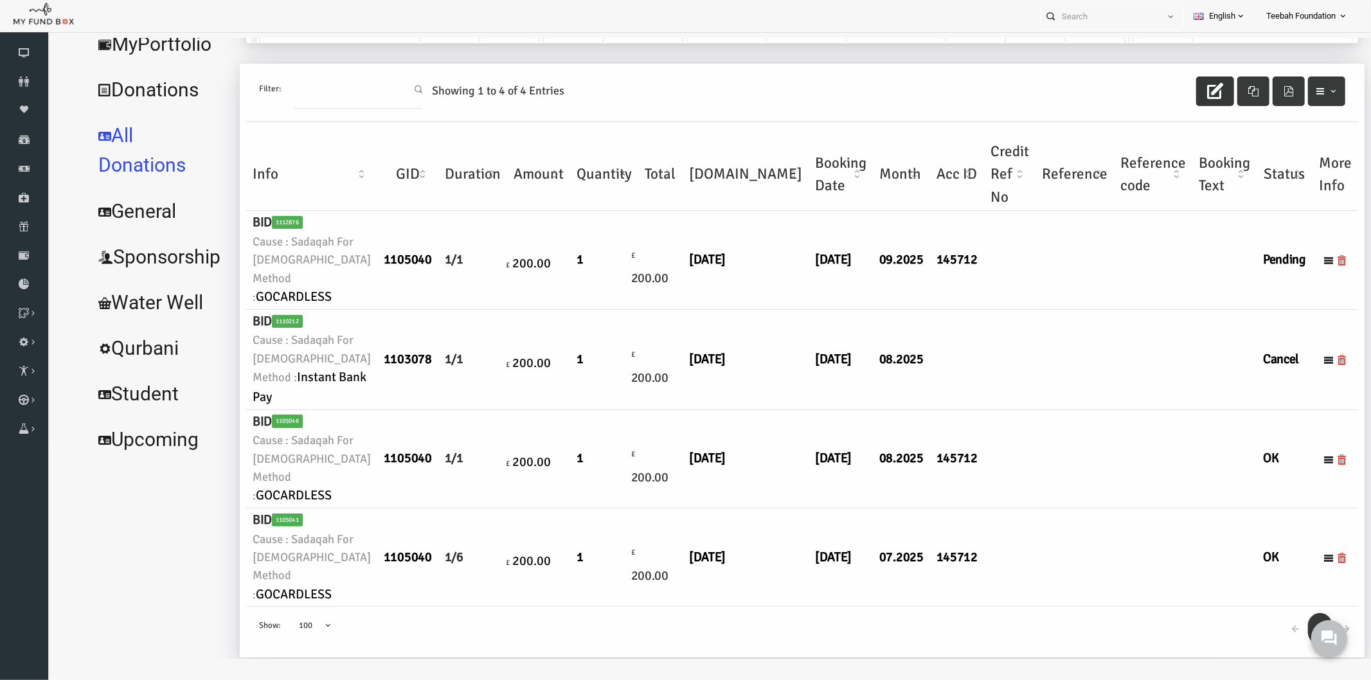
click at [1182, 94] on icon "button" at bounding box center [1188, 90] width 16 height 16
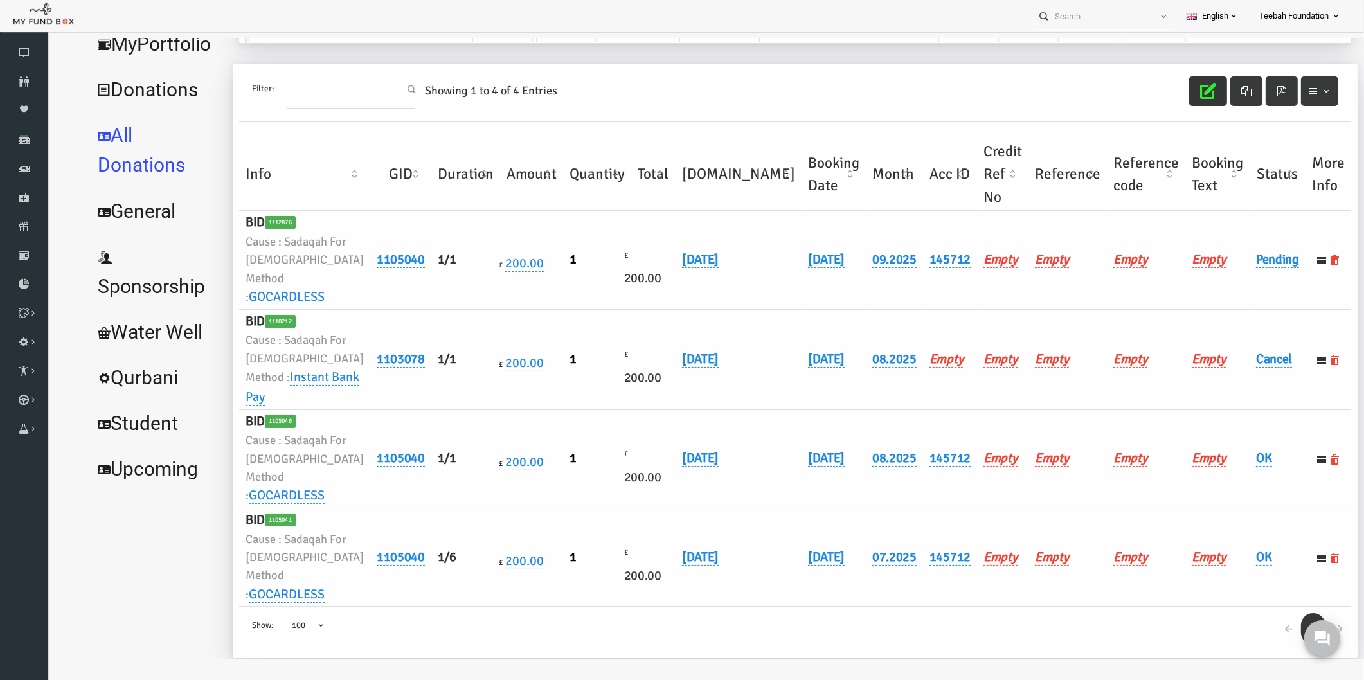
scroll to position [14, 0]
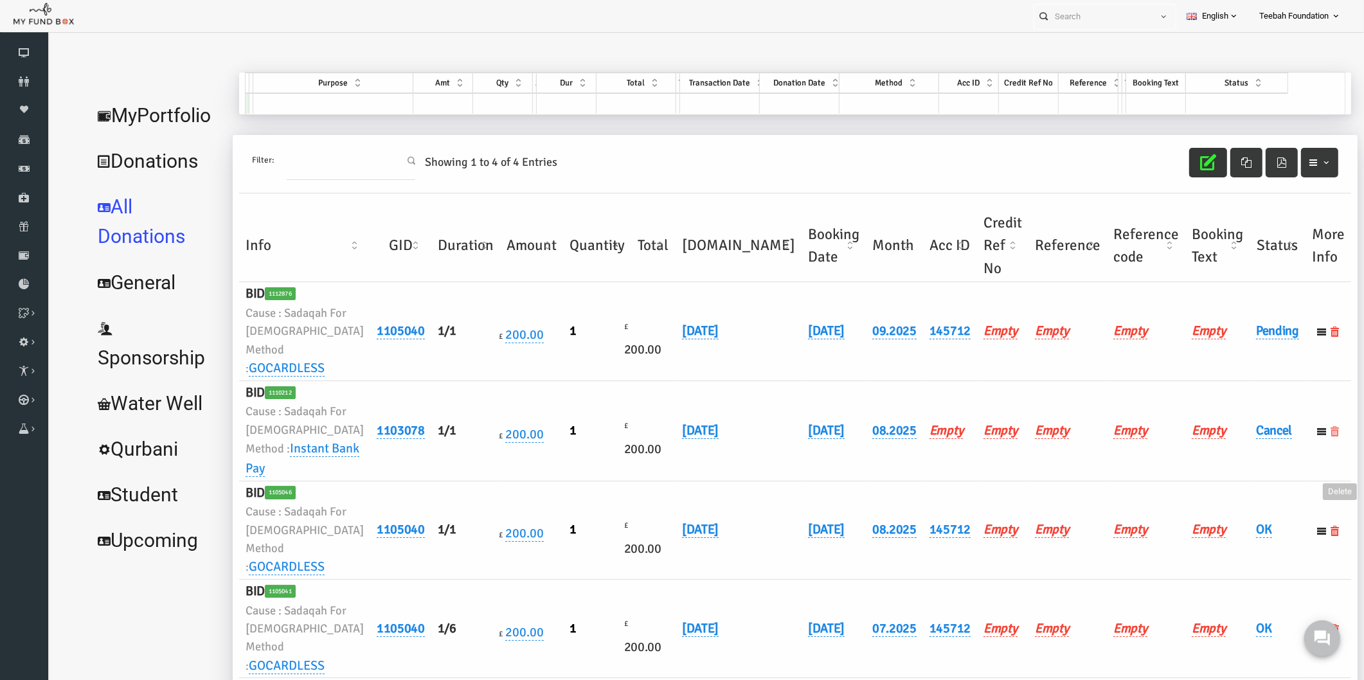
click at [1304, 437] on icon at bounding box center [1309, 431] width 10 height 10
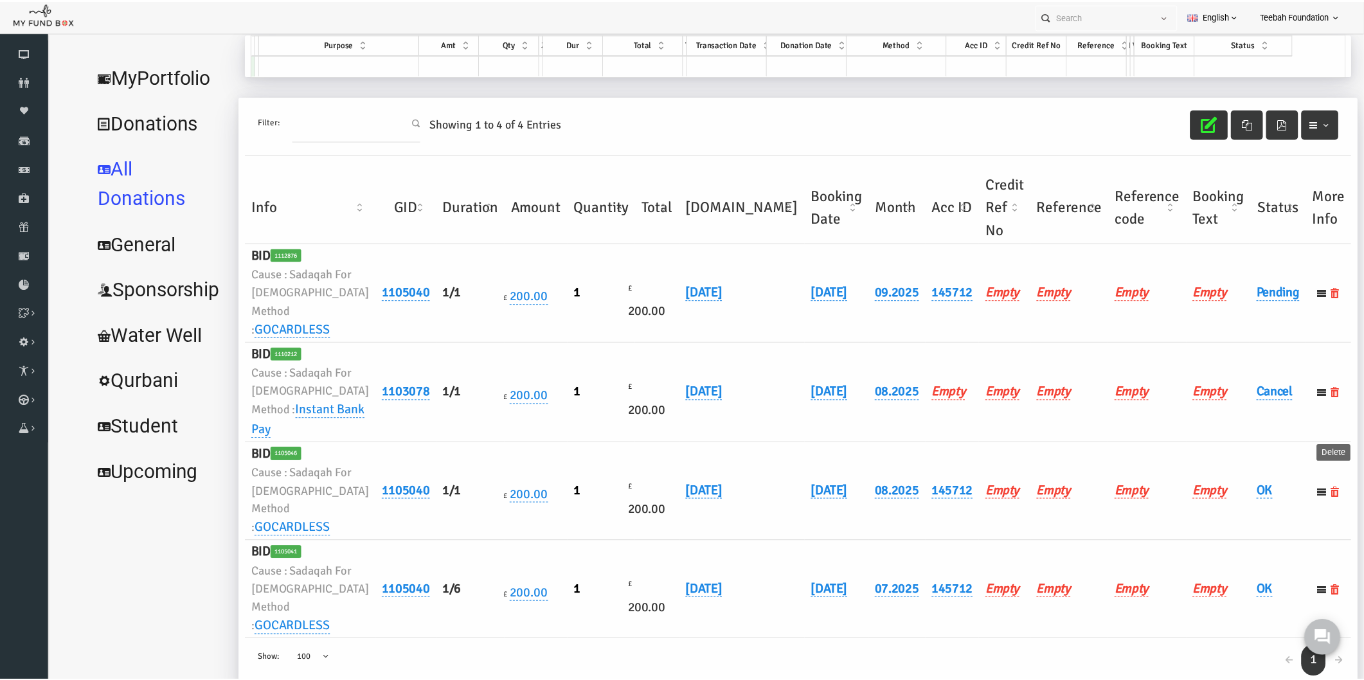
scroll to position [0, 0]
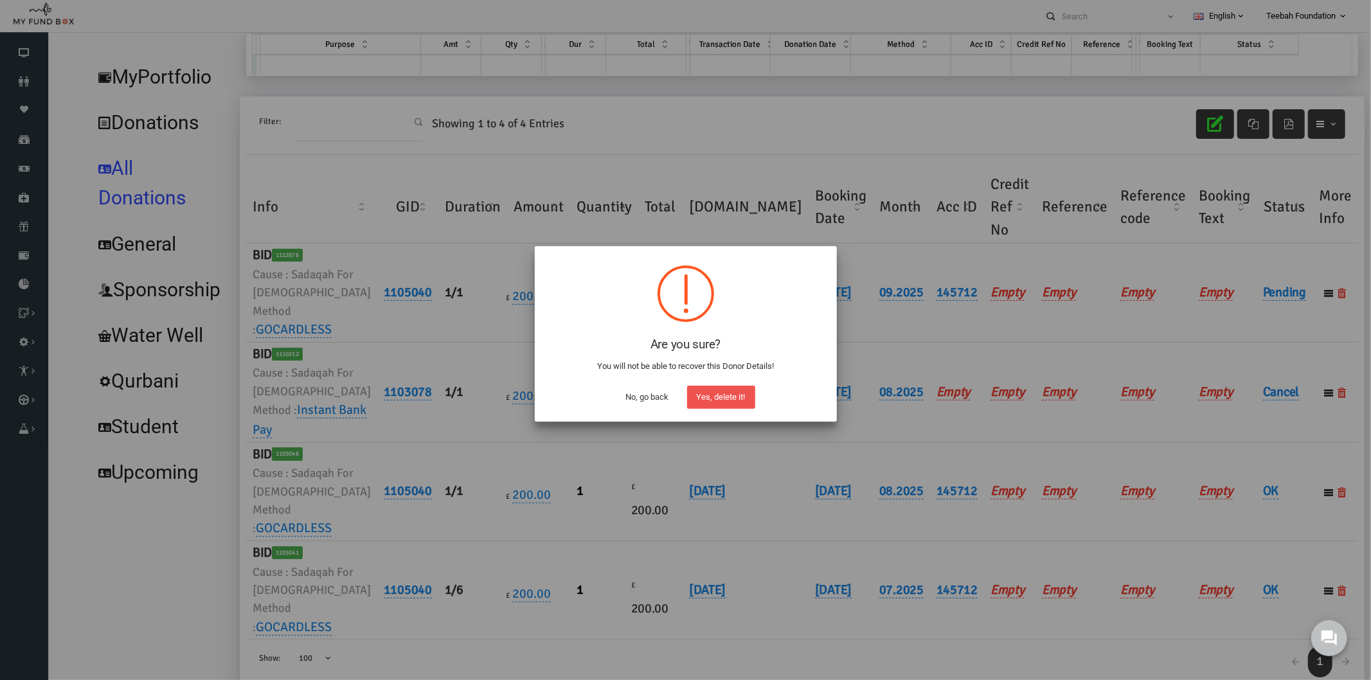
click at [739, 391] on button "Yes, delete it!" at bounding box center [721, 397] width 68 height 23
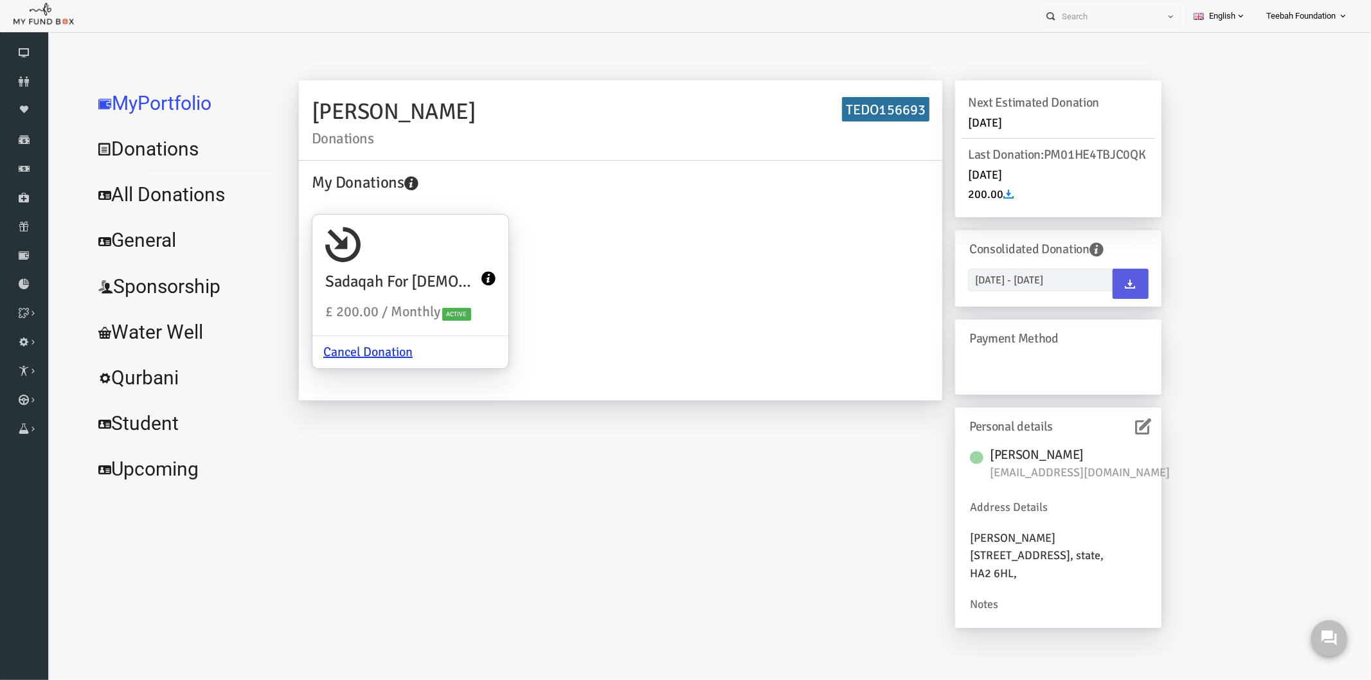
click at [154, 194] on link "All Donations" at bounding box center [156, 194] width 193 height 46
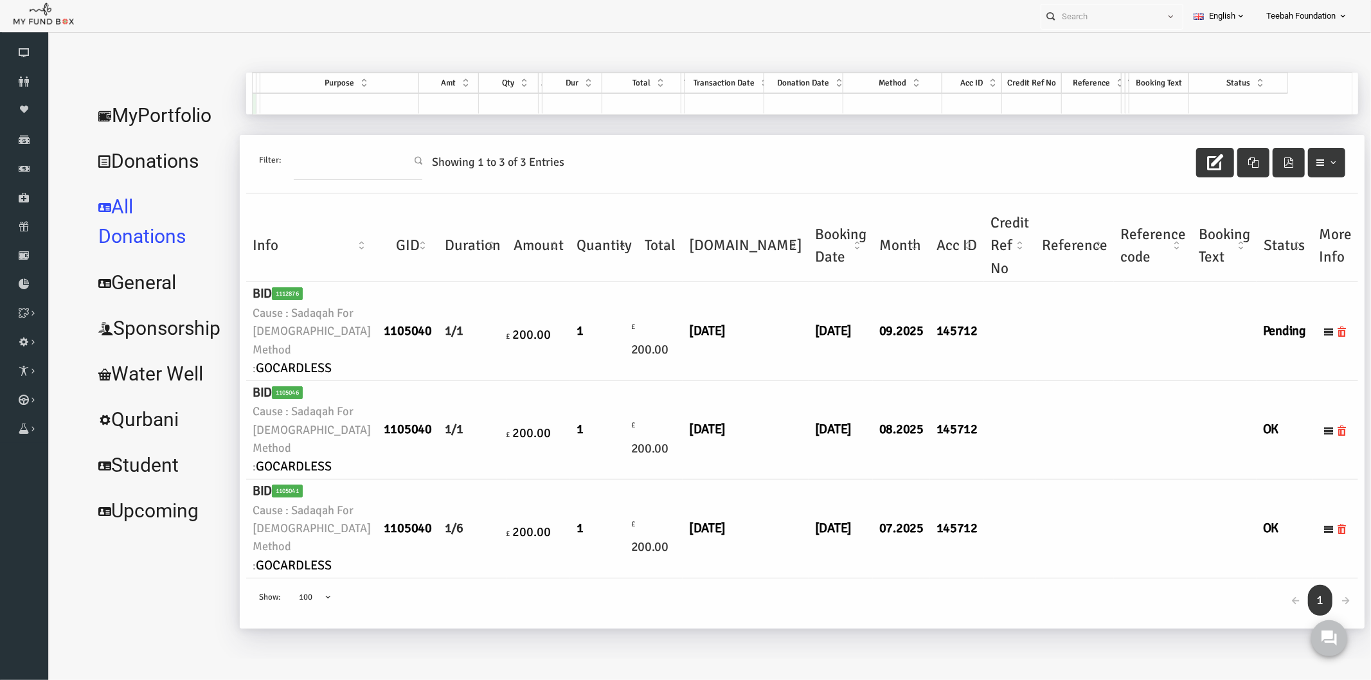
click at [1087, 380] on td at bounding box center [1126, 331] width 78 height 98
click at [1087, 507] on td at bounding box center [1126, 528] width 78 height 98
click at [957, 416] on td at bounding box center [982, 430] width 51 height 98
click at [1009, 299] on td at bounding box center [1048, 331] width 78 height 98
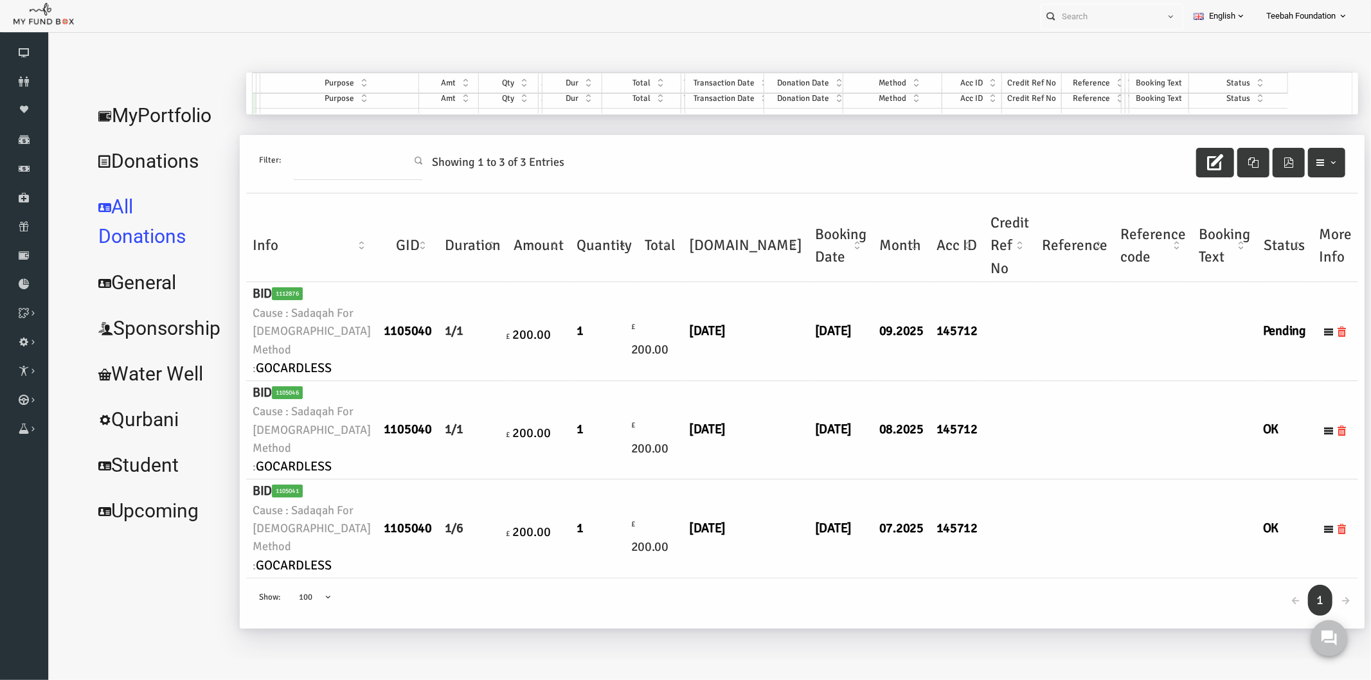
click at [1016, 437] on td at bounding box center [1048, 430] width 78 height 98
drag, startPoint x: 766, startPoint y: 528, endPoint x: 743, endPoint y: 524, distance: 24.1
click at [788, 524] on h6 "[DATE]" at bounding box center [813, 528] width 51 height 20
click at [788, 419] on h6 "[DATE]" at bounding box center [813, 429] width 51 height 20
drag, startPoint x: 772, startPoint y: 290, endPoint x: 760, endPoint y: 290, distance: 12.2
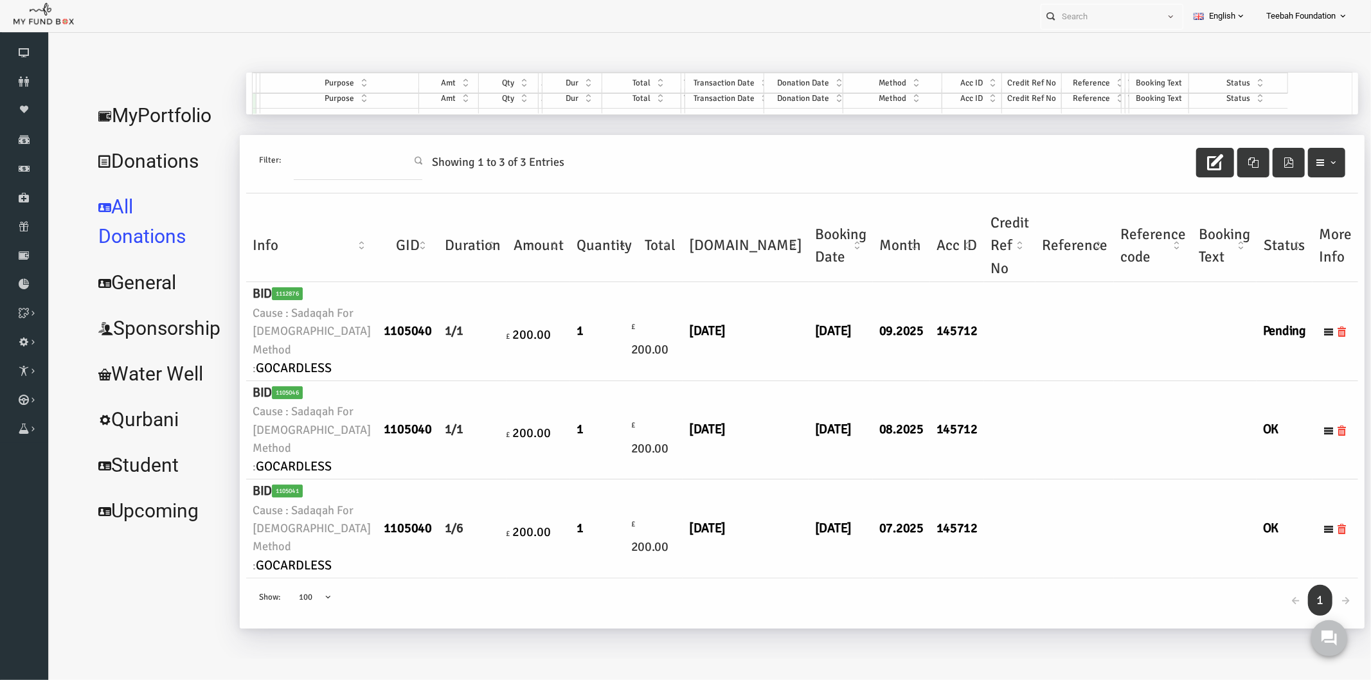
click at [788, 321] on h6 "[DATE]" at bounding box center [813, 331] width 51 height 20
click at [1009, 381] on td at bounding box center [1048, 430] width 78 height 98
click at [695, 318] on td "[DATE]" at bounding box center [719, 331] width 126 height 98
click at [133, 109] on link "MyPortfolio" at bounding box center [133, 115] width 147 height 46
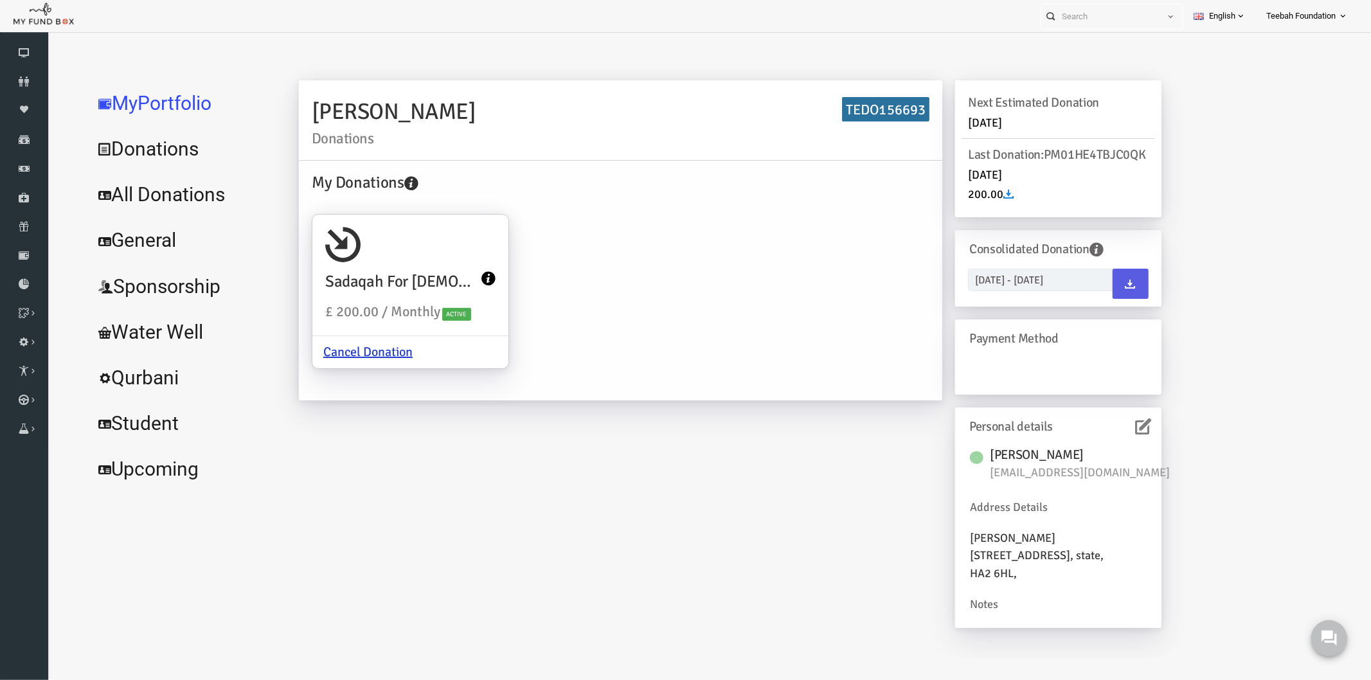
click at [696, 525] on div "[PERSON_NAME] Donations TEDO156693 My Donations [DEMOGRAPHIC_DATA] £ 200.00 / M…" at bounding box center [703, 360] width 889 height 561
click at [623, 528] on div "[PERSON_NAME] Donations TEDO156693 My Donations [DEMOGRAPHIC_DATA] £ 200.00 / M…" at bounding box center [703, 360] width 889 height 561
click at [21, 82] on icon at bounding box center [24, 82] width 48 height 10
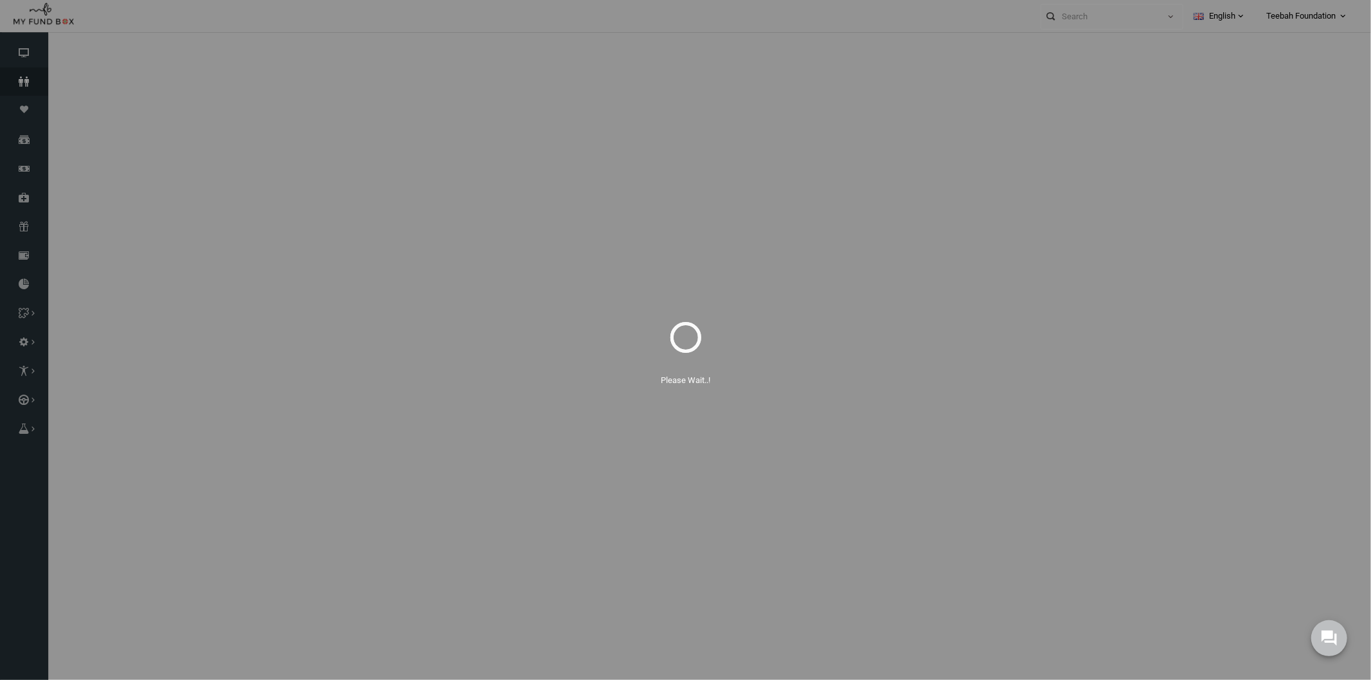
select select "100"
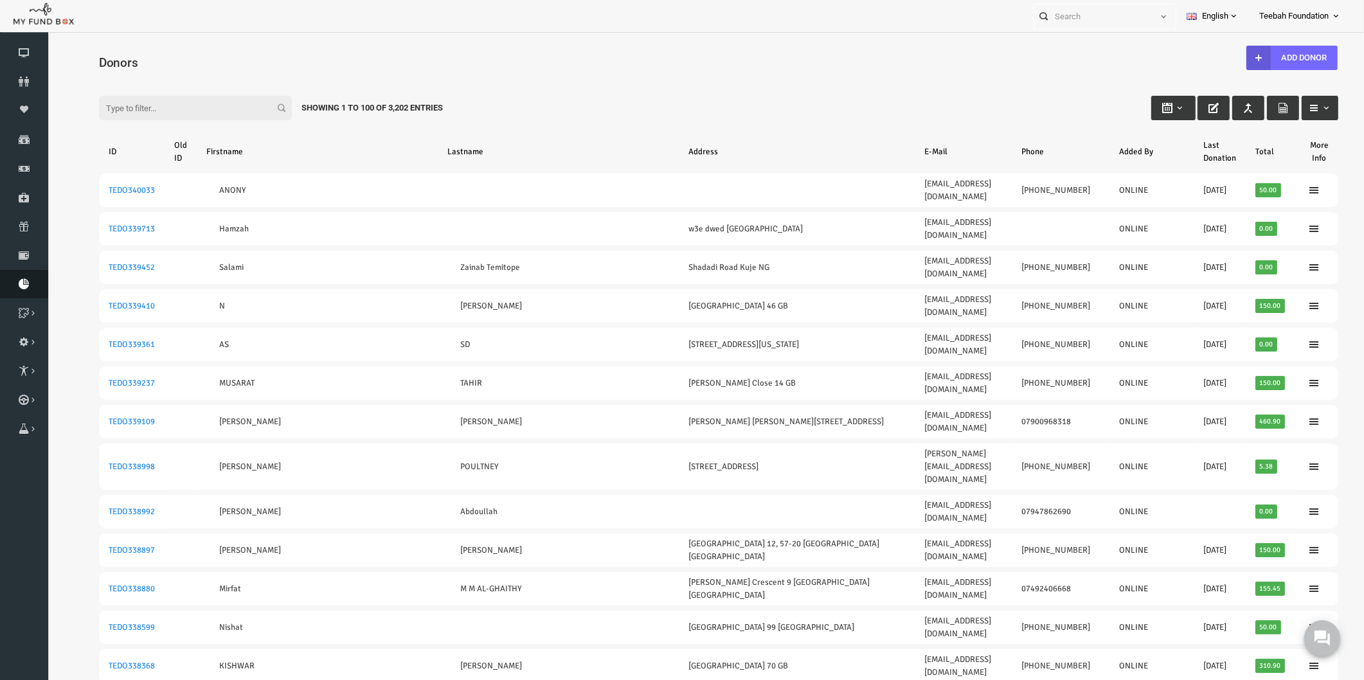
click at [31, 283] on icon at bounding box center [24, 284] width 48 height 10
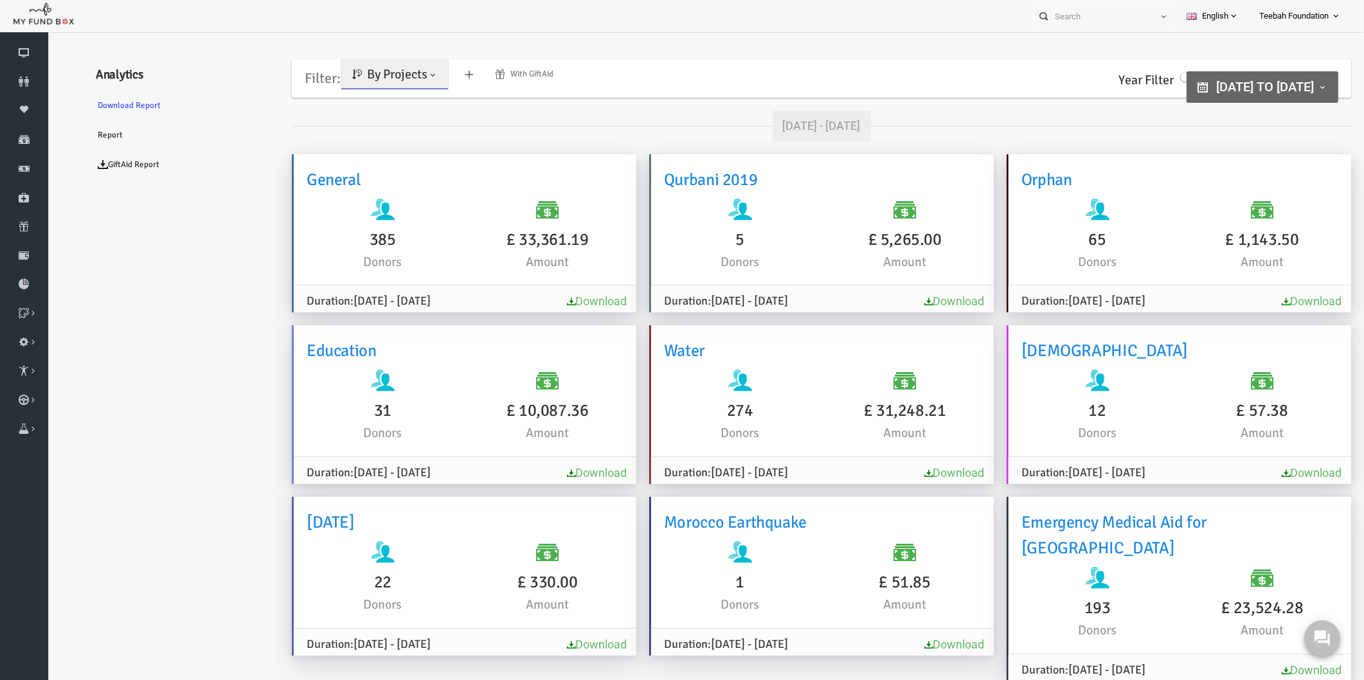
click at [379, 71] on span "By Projects" at bounding box center [371, 74] width 60 height 16
click at [364, 140] on link "By Causes" at bounding box center [369, 130] width 109 height 23
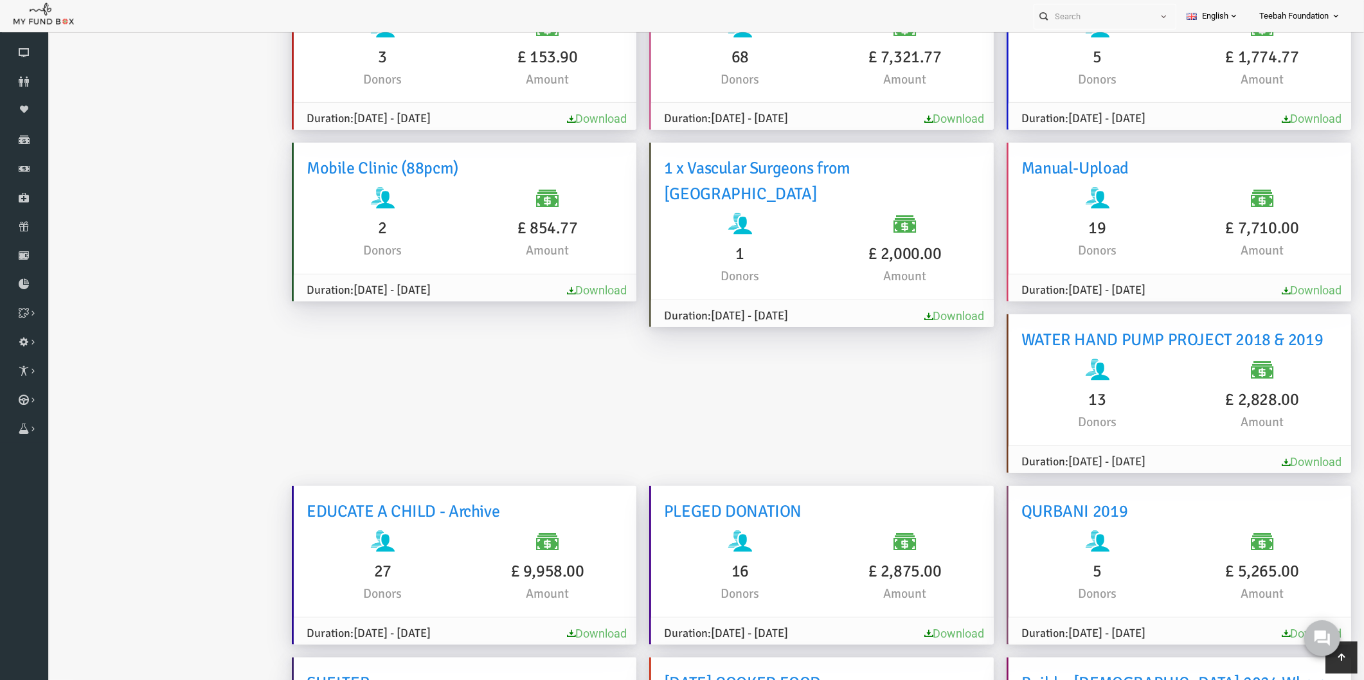
scroll to position [715, 0]
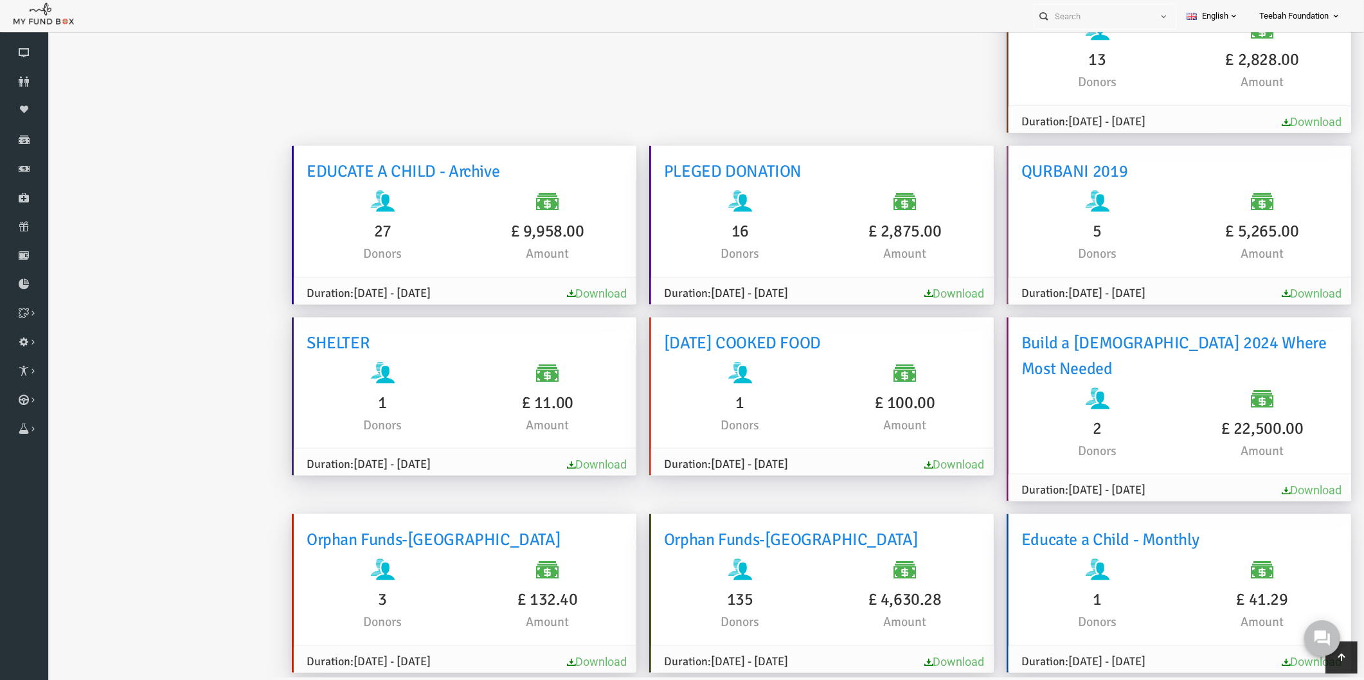
click at [154, 331] on ul "Analytics Download Report Report GiftAid Report" at bounding box center [156, 601] width 193 height 5318
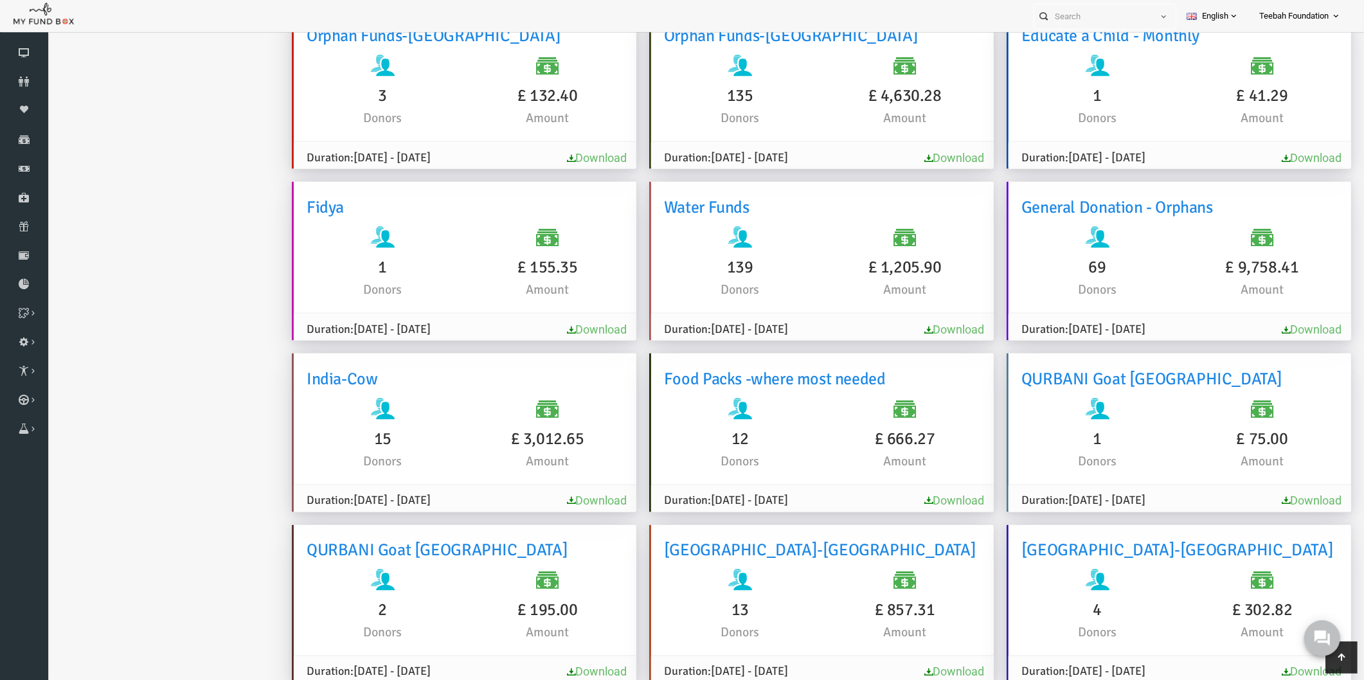
scroll to position [0, 0]
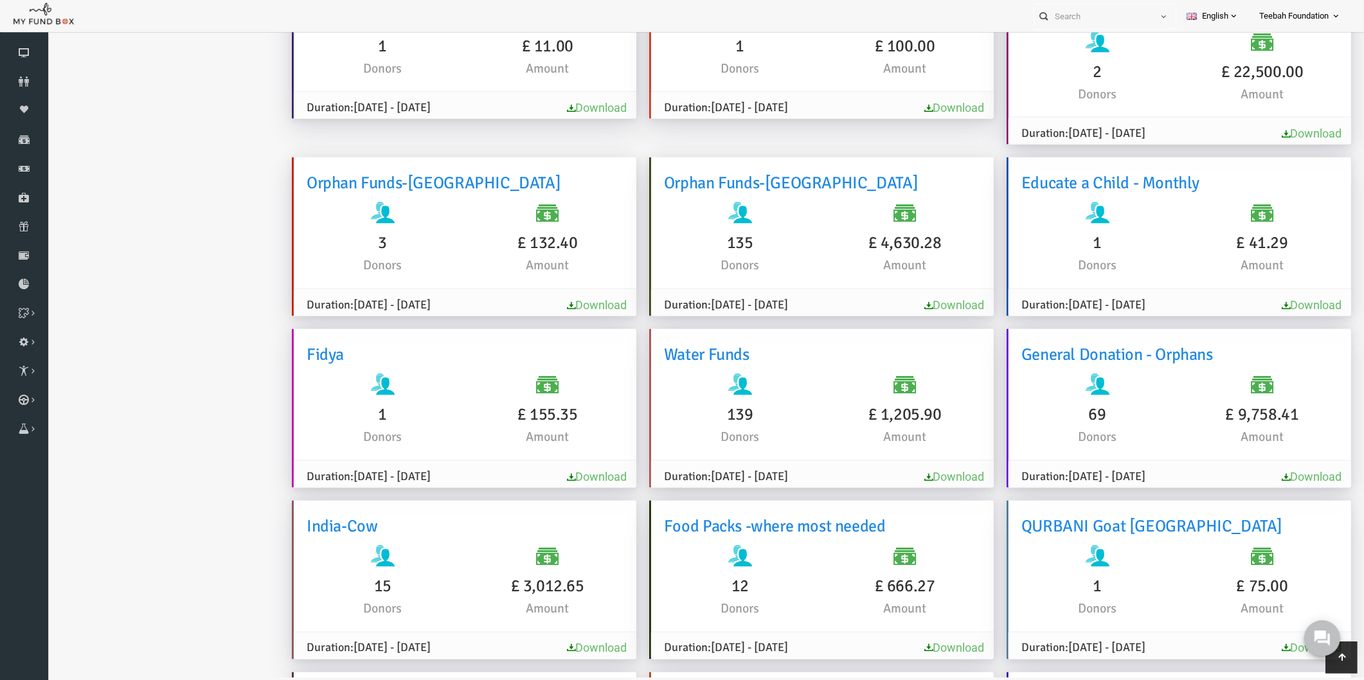
click at [898, 642] on link "Download" at bounding box center [928, 649] width 60 height 14
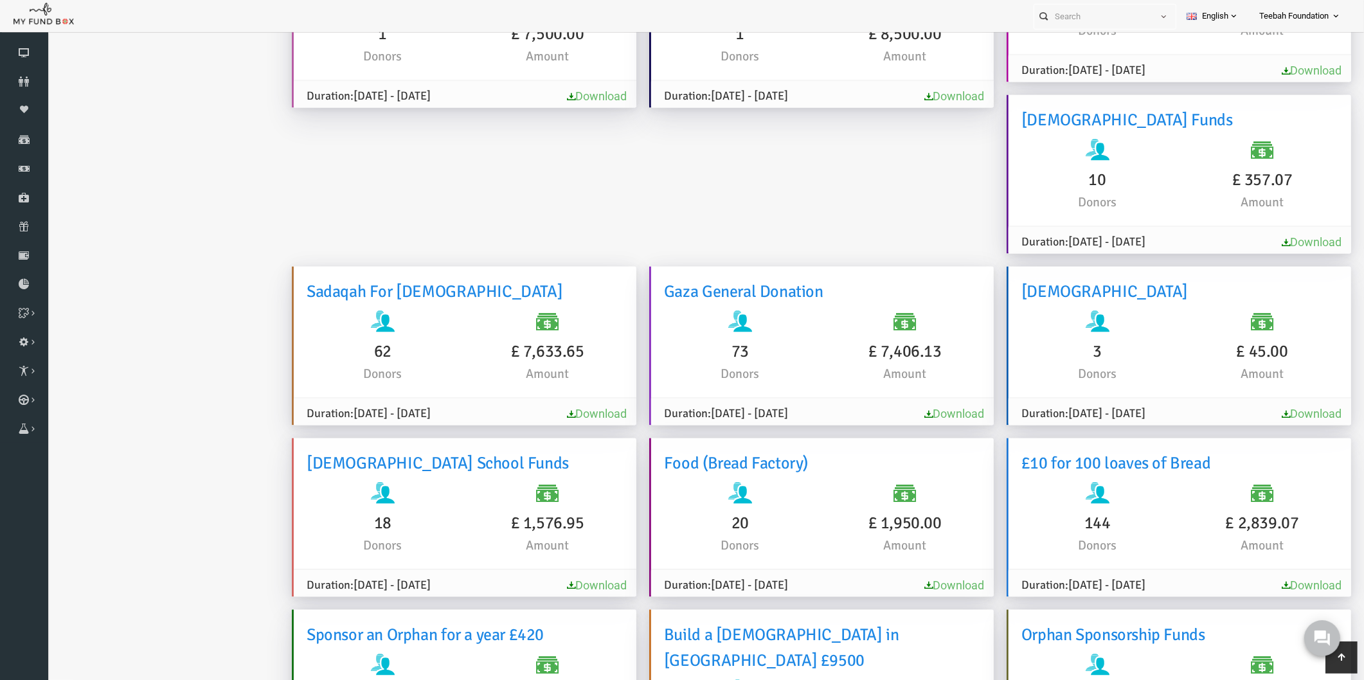
scroll to position [2702, 0]
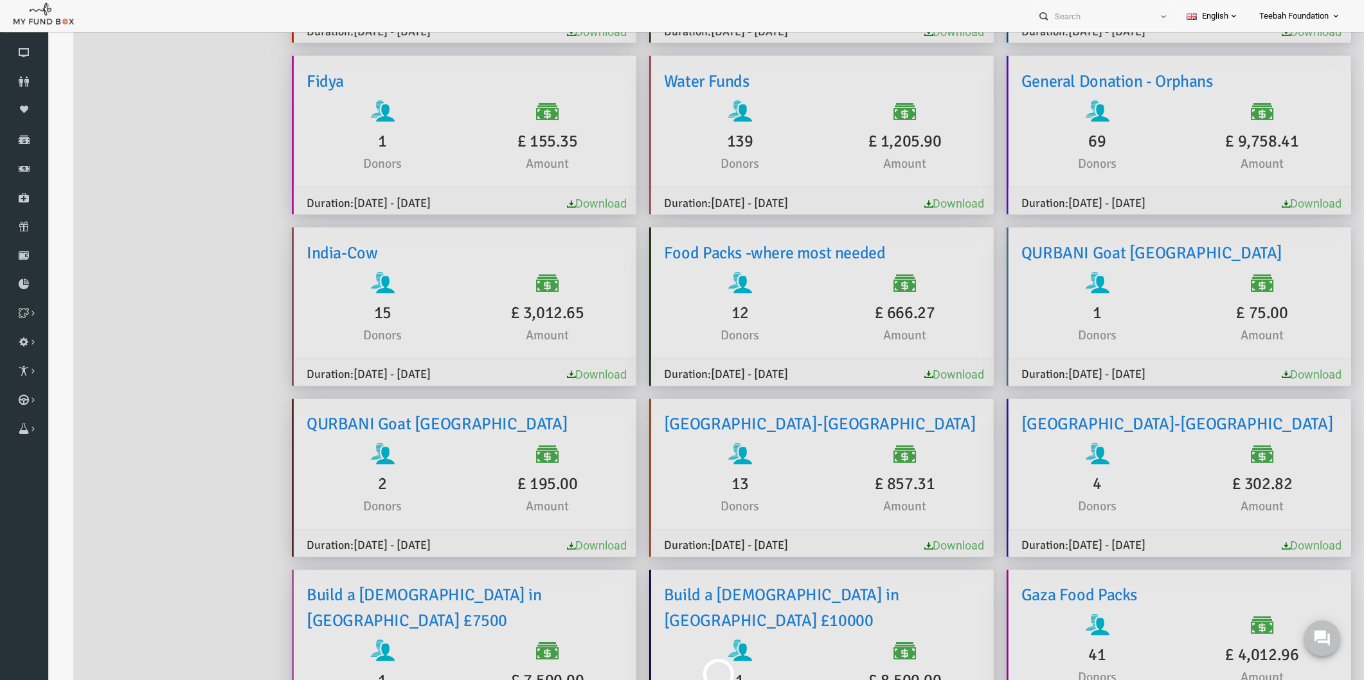
scroll to position [0, 0]
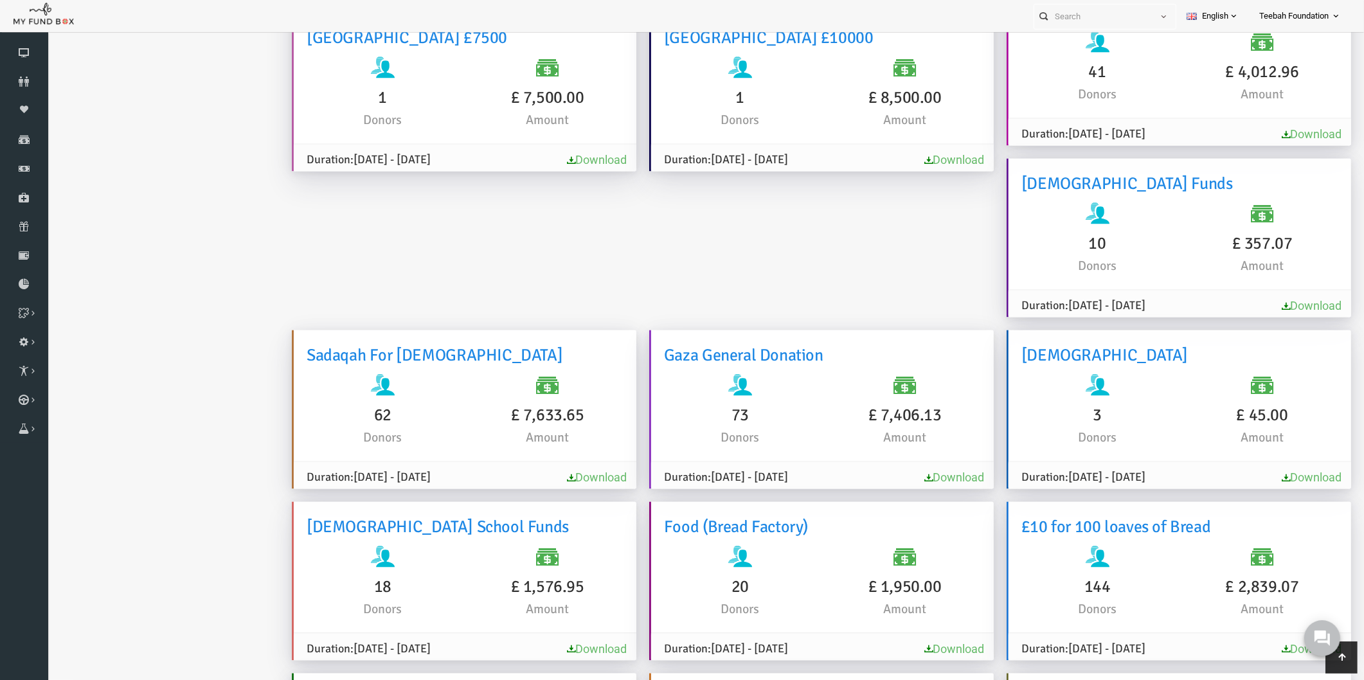
scroll to position [2630, 0]
